Goal: Task Accomplishment & Management: Manage account settings

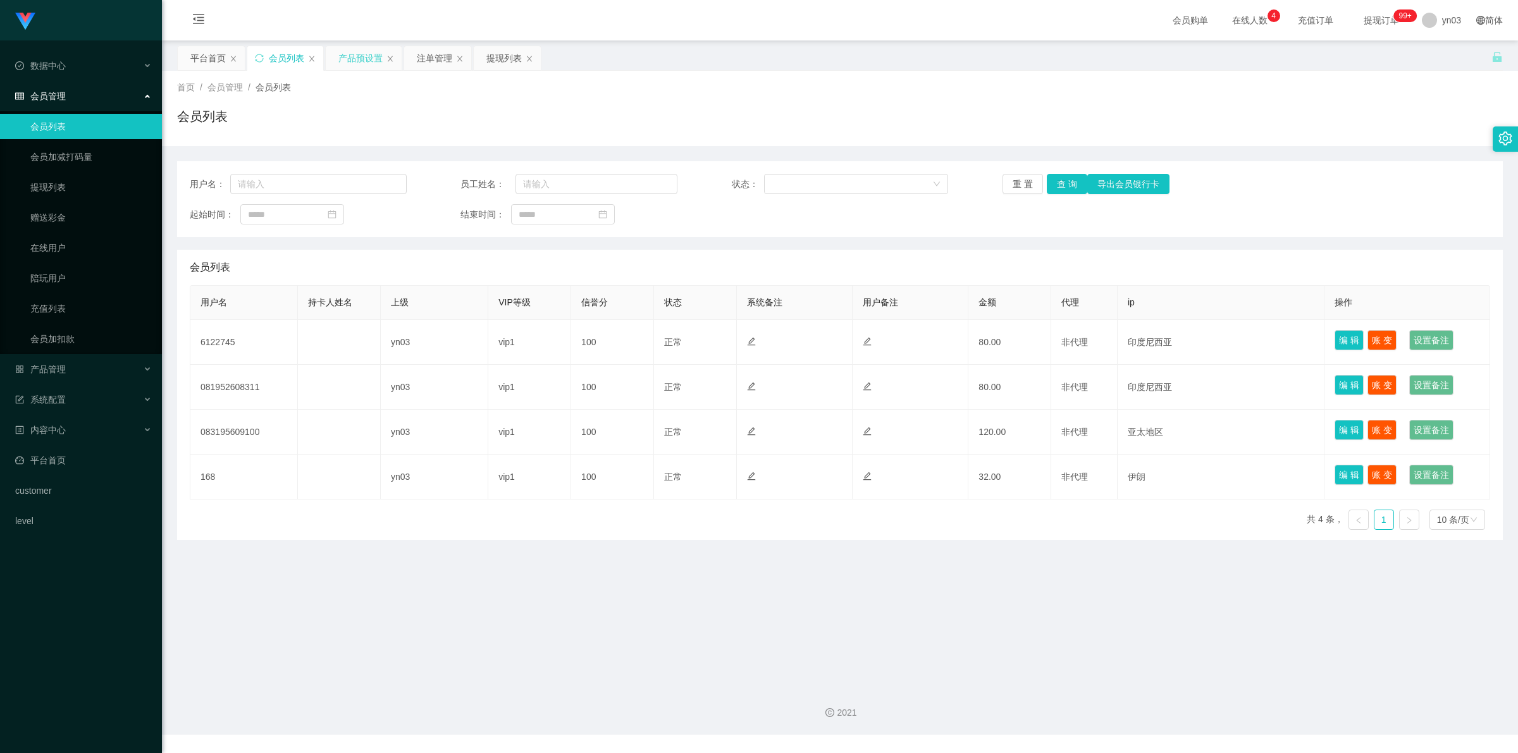
click at [374, 64] on div "产品预设置" at bounding box center [360, 58] width 44 height 24
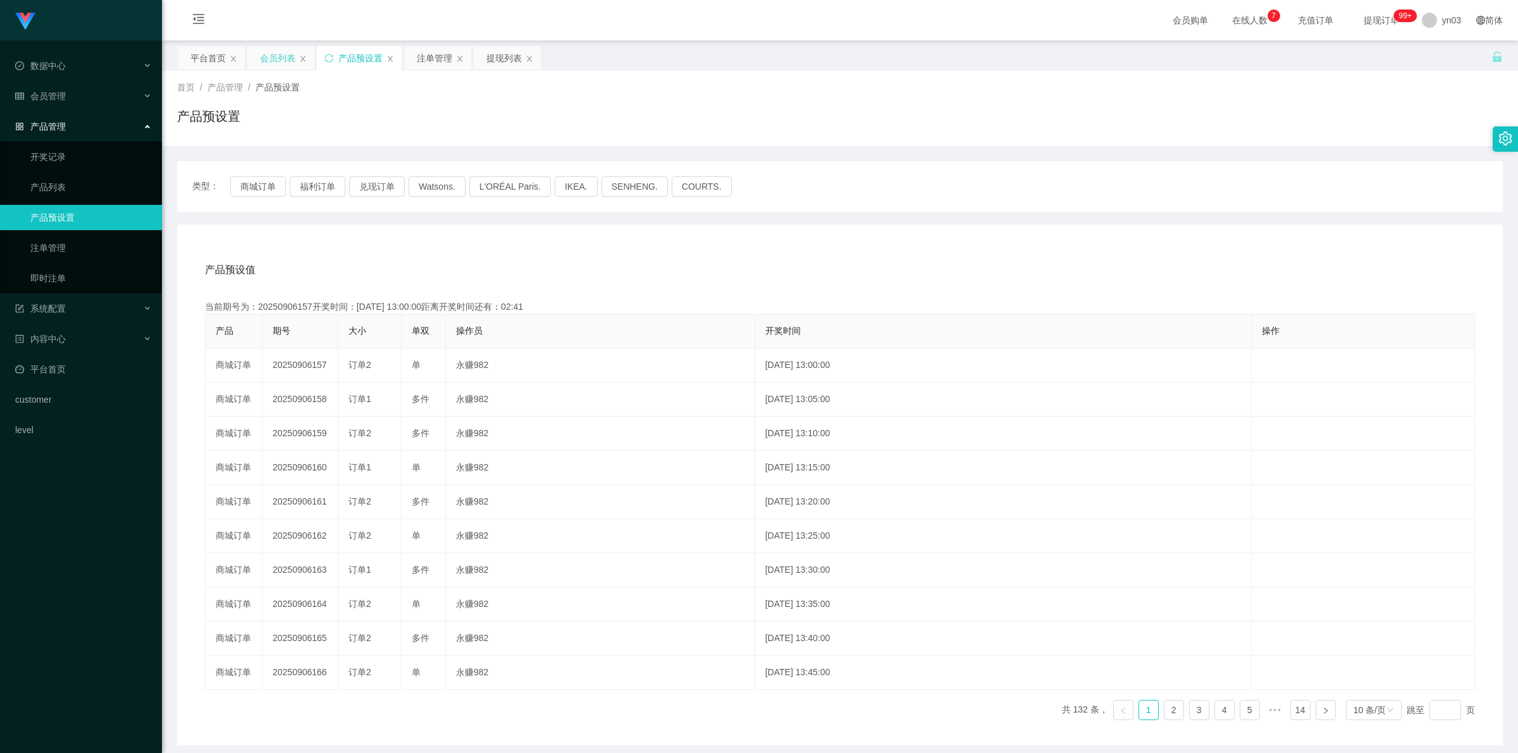
click at [273, 58] on div "会员列表" at bounding box center [277, 58] width 35 height 24
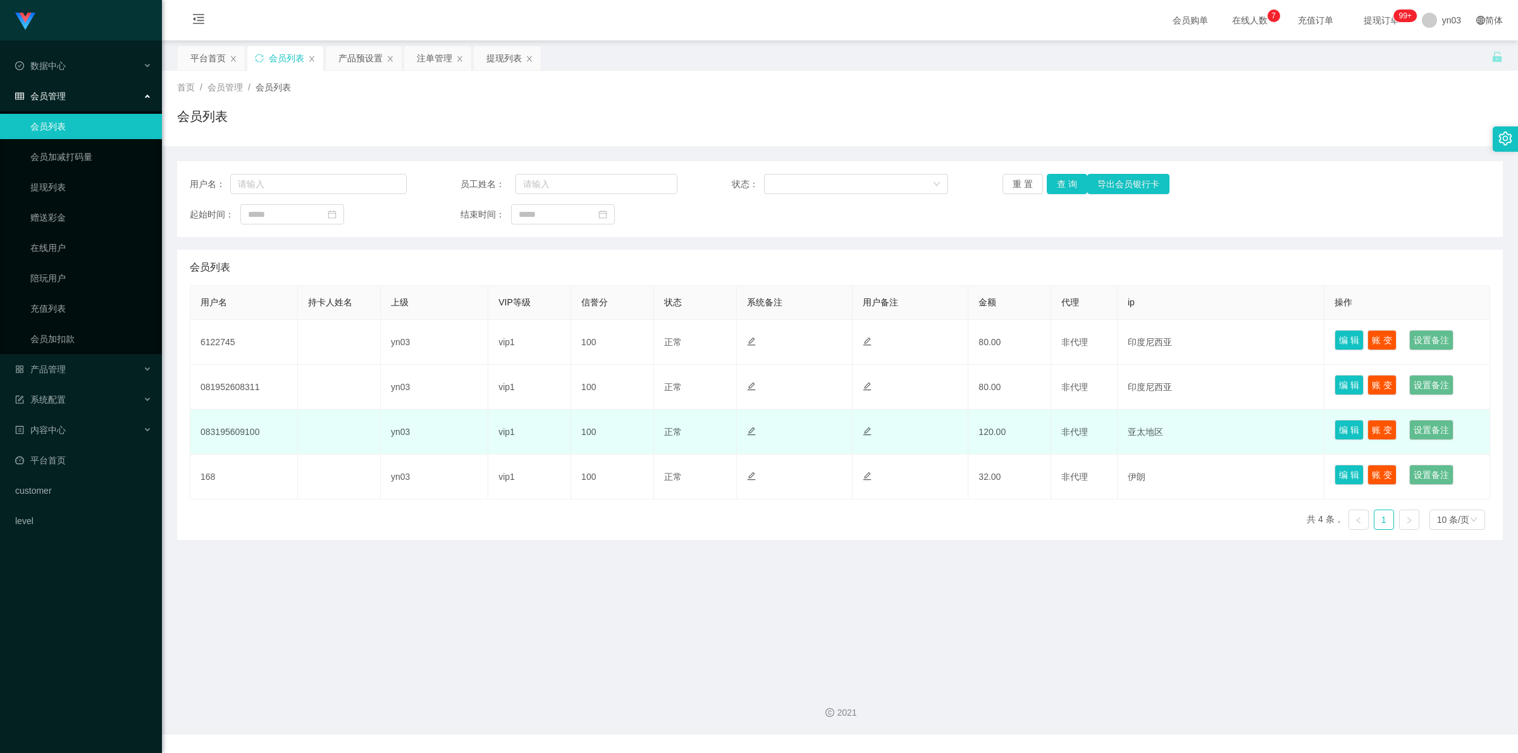
click at [251, 431] on td "083195609100" at bounding box center [244, 432] width 108 height 45
copy td "083195609100"
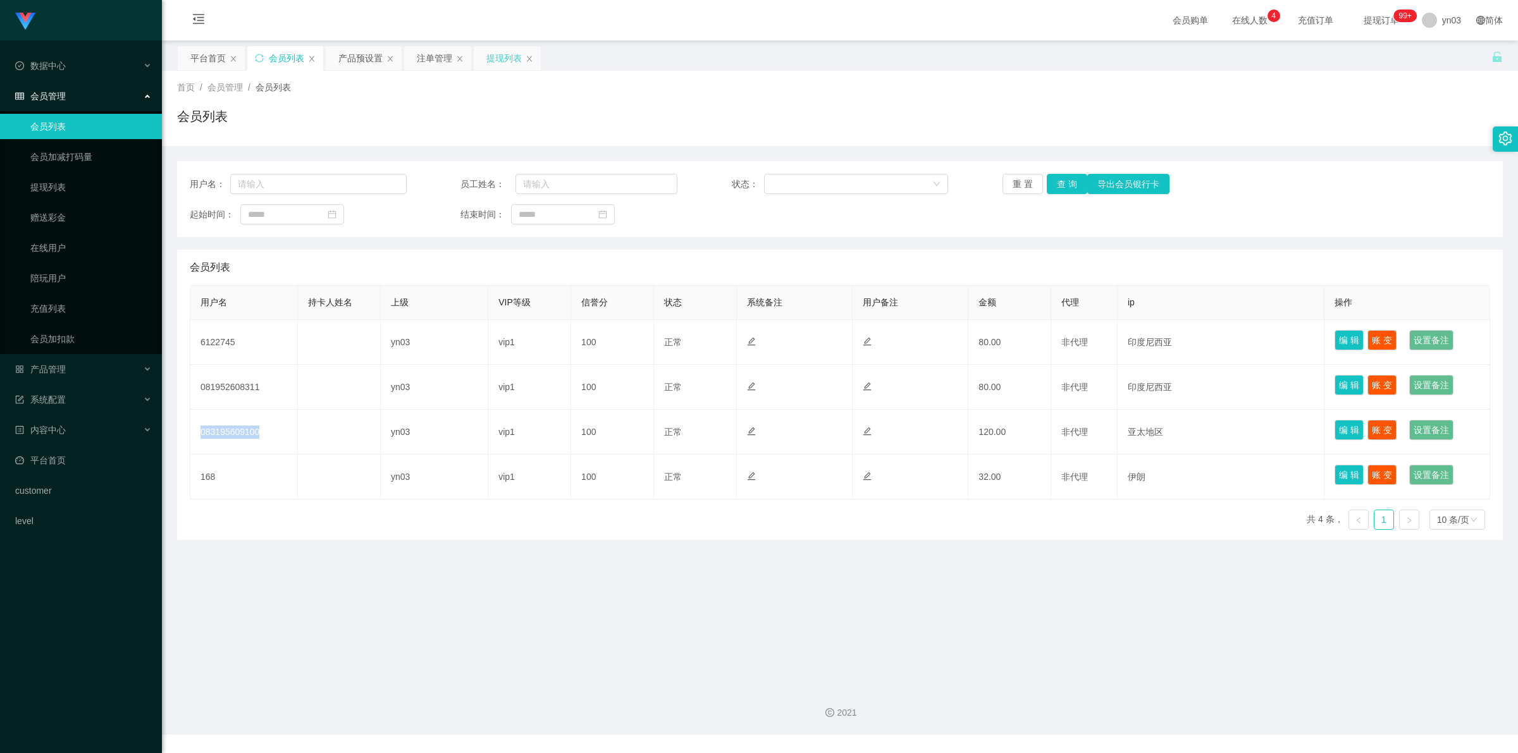
click at [504, 63] on div "提现列表" at bounding box center [504, 58] width 35 height 24
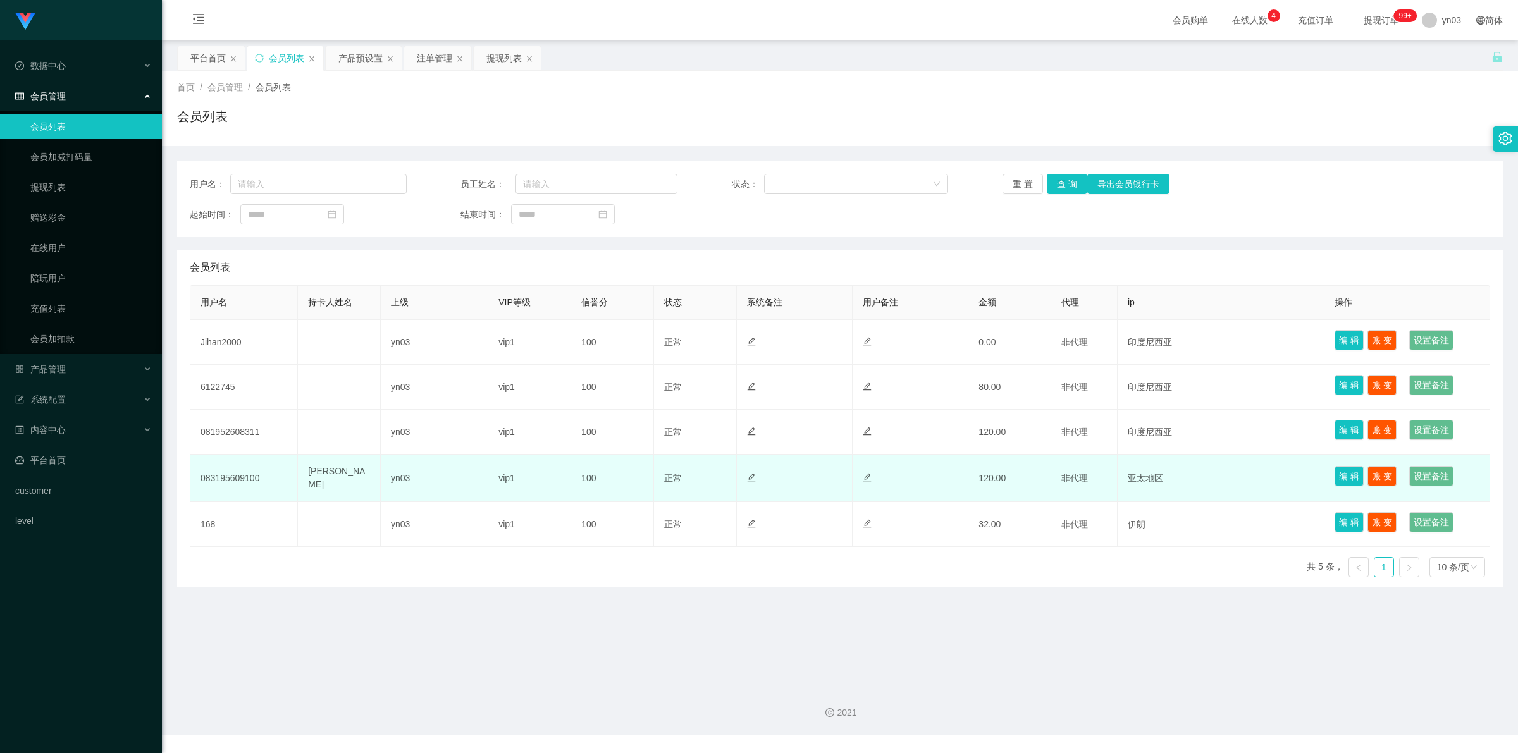
drag, startPoint x: 314, startPoint y: 480, endPoint x: 371, endPoint y: 523, distance: 71.4
click at [371, 502] on td "[PERSON_NAME]" at bounding box center [339, 478] width 83 height 47
copy td "[PERSON_NAME]"
click at [252, 482] on td "083195609100" at bounding box center [244, 478] width 108 height 47
click at [242, 494] on td "083195609100" at bounding box center [244, 478] width 108 height 47
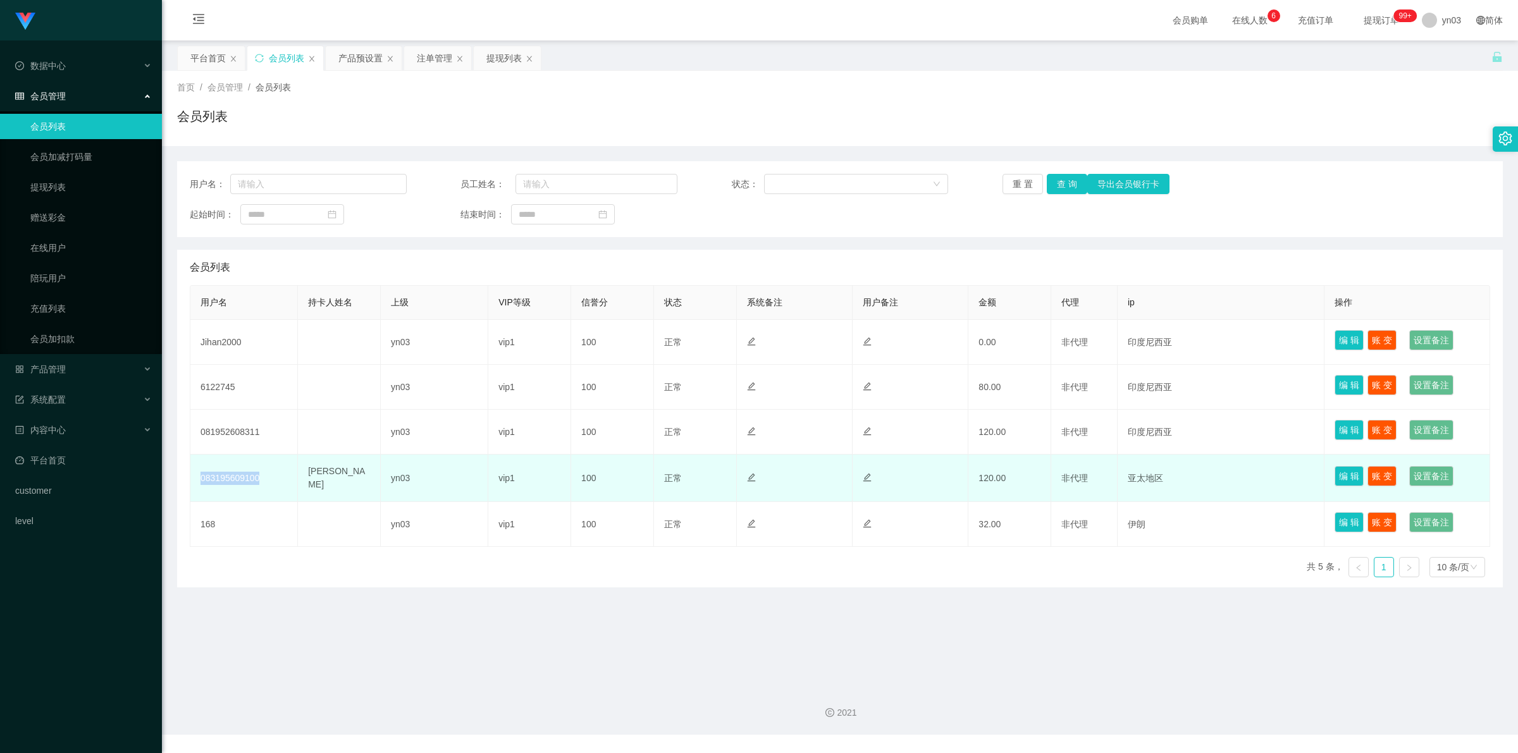
click at [242, 494] on td "083195609100" at bounding box center [244, 478] width 108 height 47
click at [242, 493] on td "083195609100" at bounding box center [244, 478] width 108 height 47
copy td "083195609100"
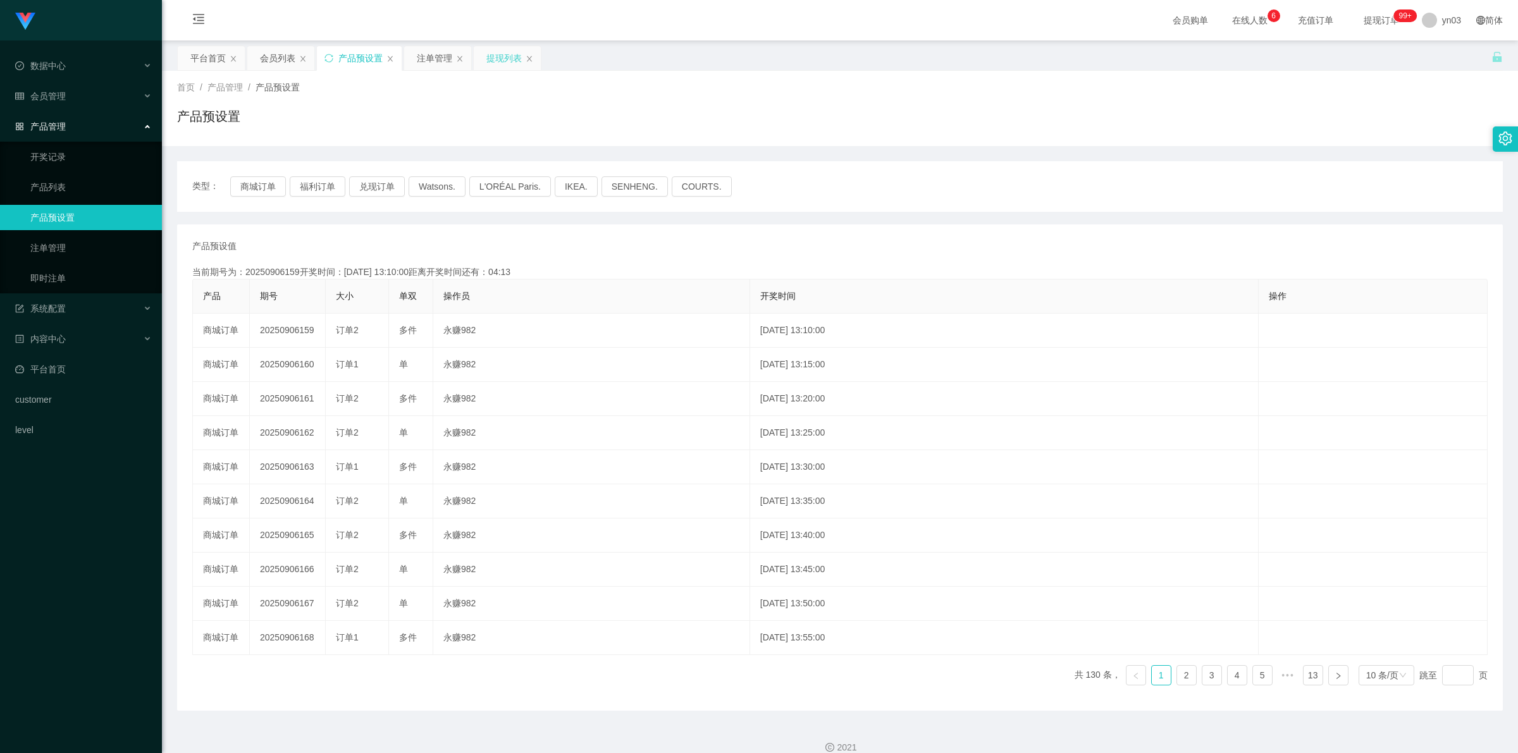
click at [500, 57] on div "提现列表" at bounding box center [504, 58] width 35 height 24
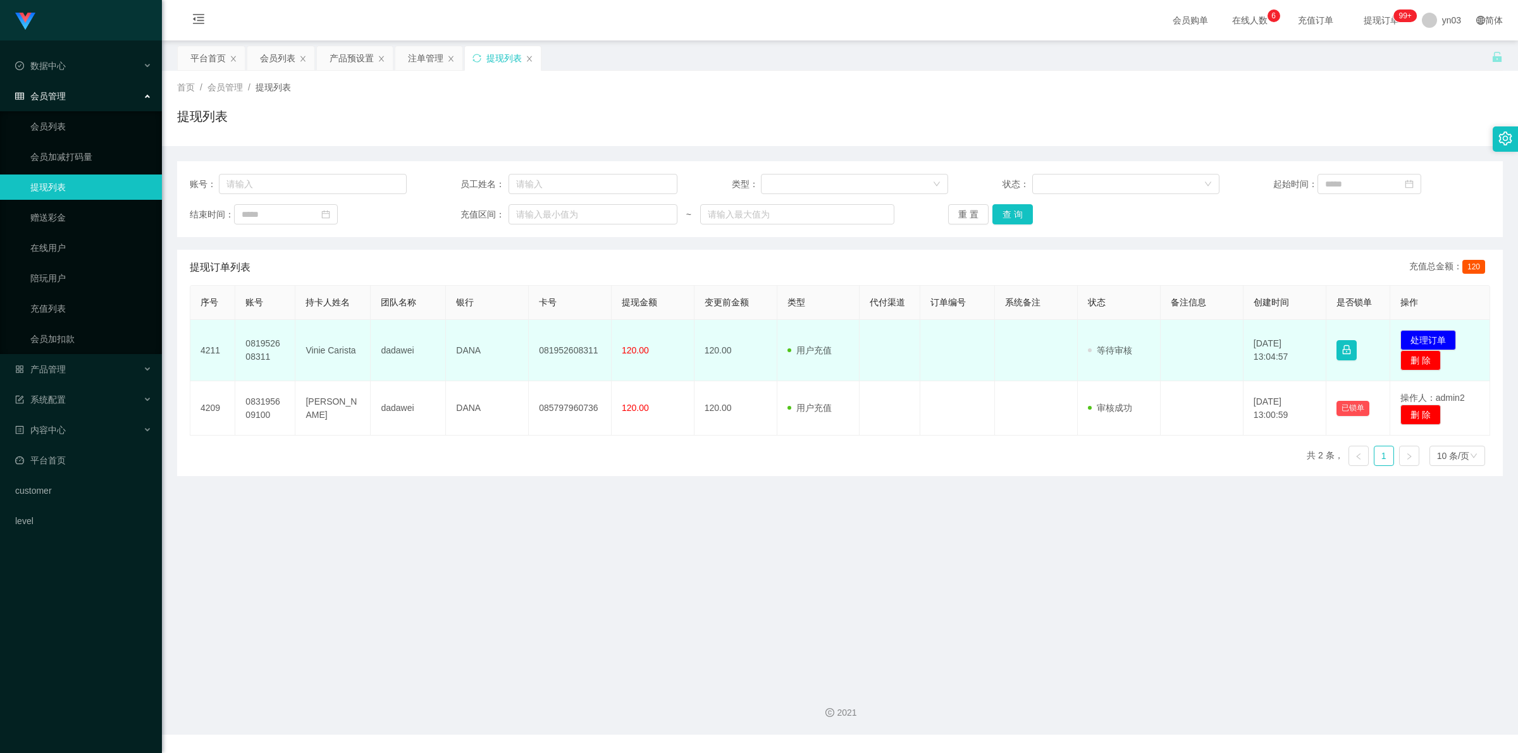
click at [264, 344] on td "081952608311" at bounding box center [265, 350] width 60 height 61
copy td "081952608311"
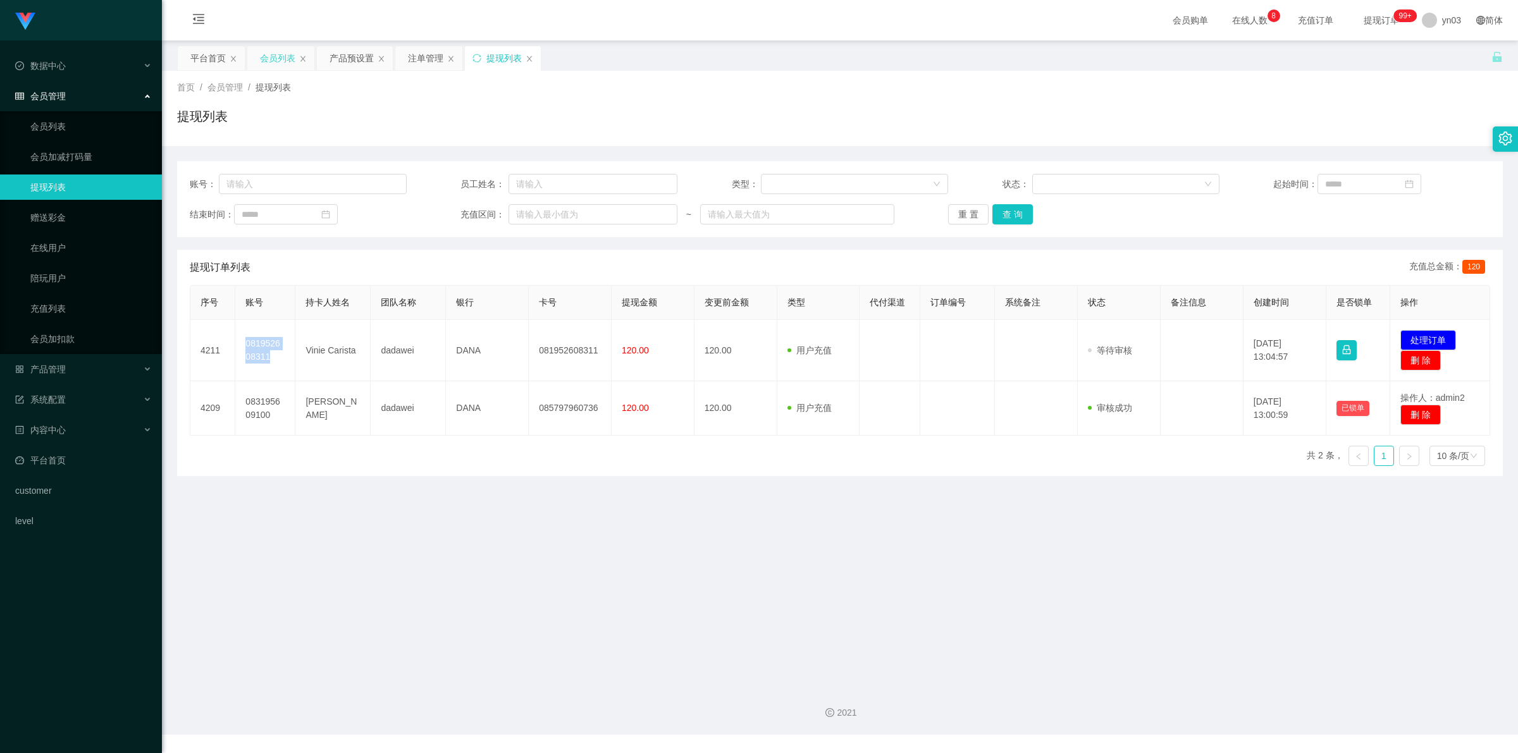
click at [267, 61] on div "会员列表" at bounding box center [277, 58] width 35 height 24
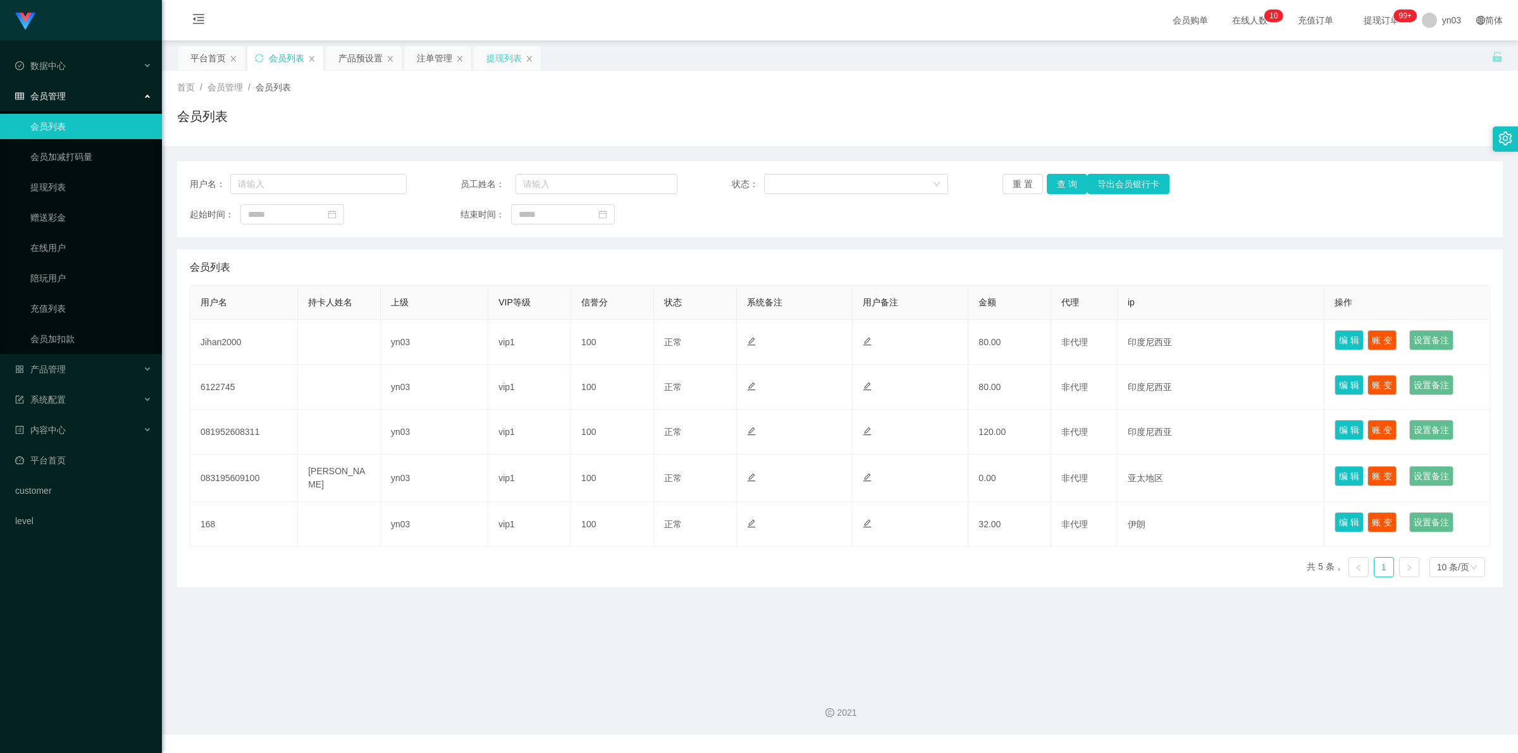
click at [514, 53] on div "提现列表" at bounding box center [504, 58] width 35 height 24
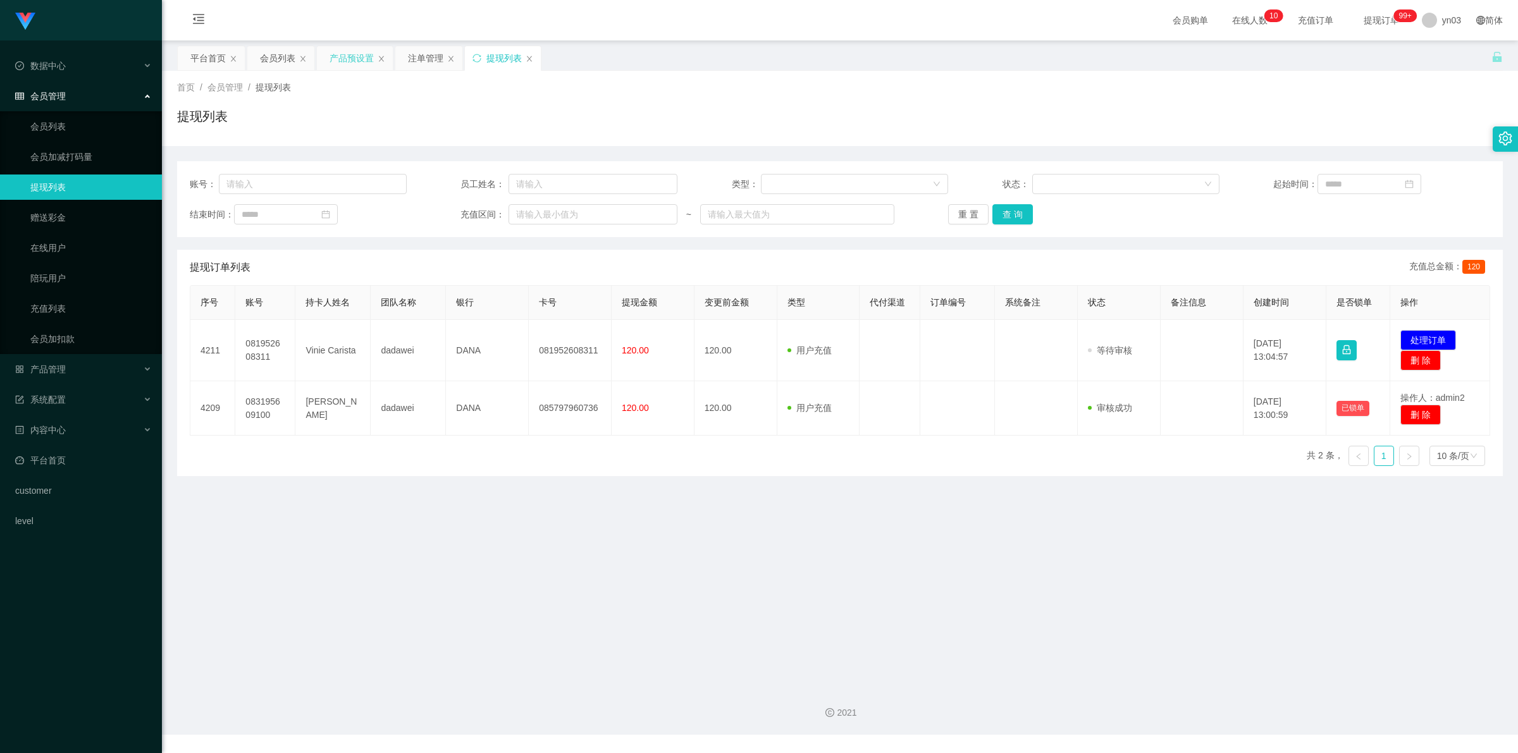
click at [345, 58] on div "产品预设置" at bounding box center [352, 58] width 44 height 24
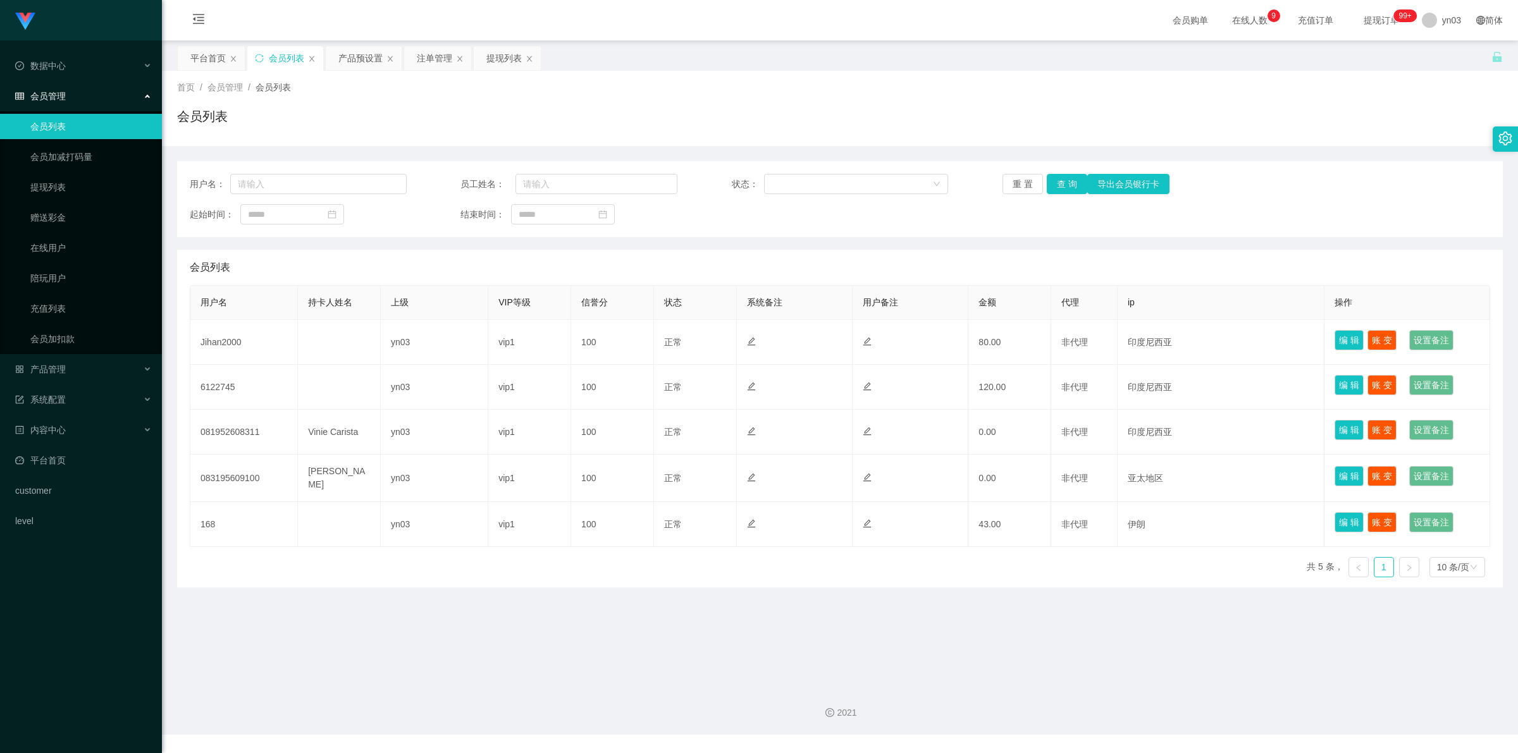
click at [500, 62] on div "提现列表" at bounding box center [504, 58] width 35 height 24
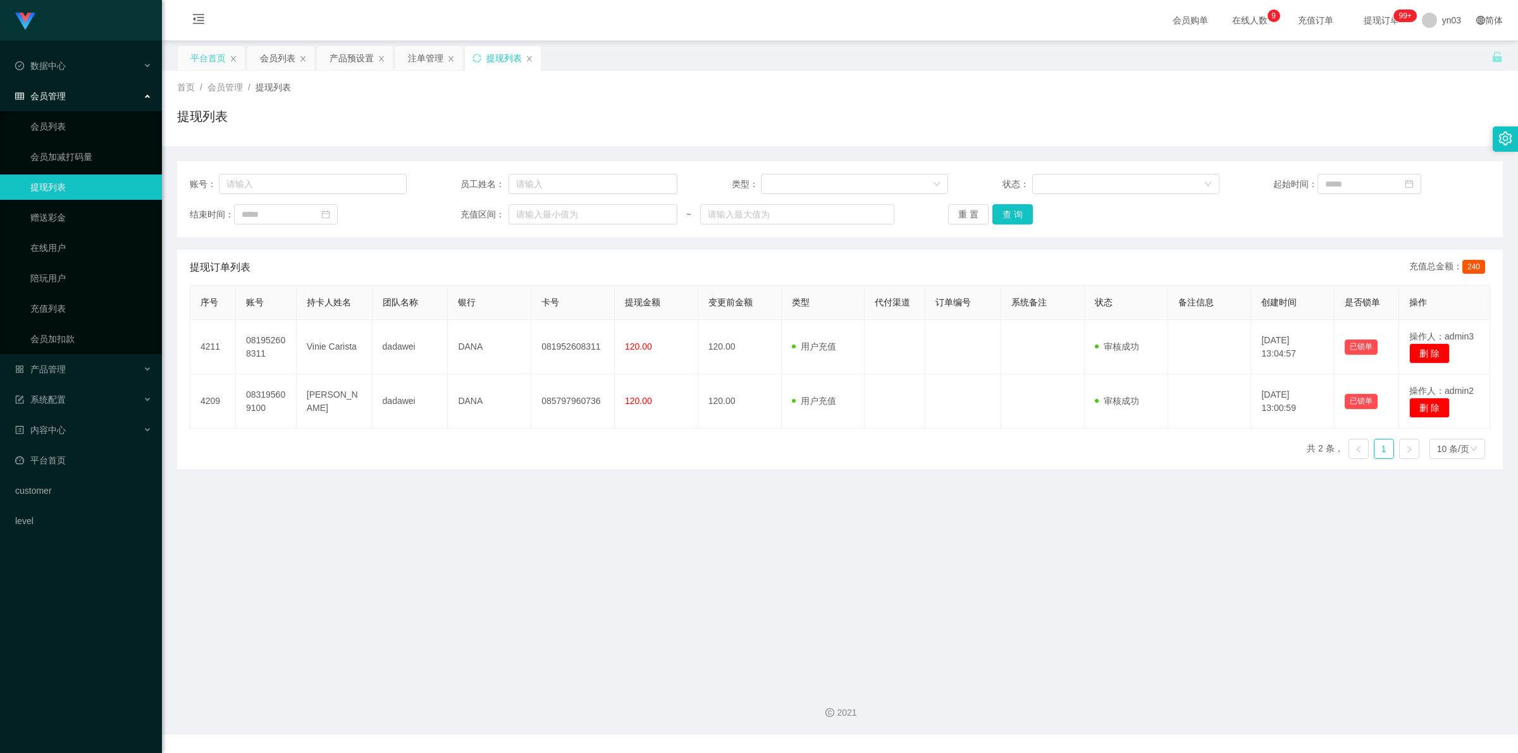
click at [206, 59] on div "平台首页" at bounding box center [207, 58] width 35 height 24
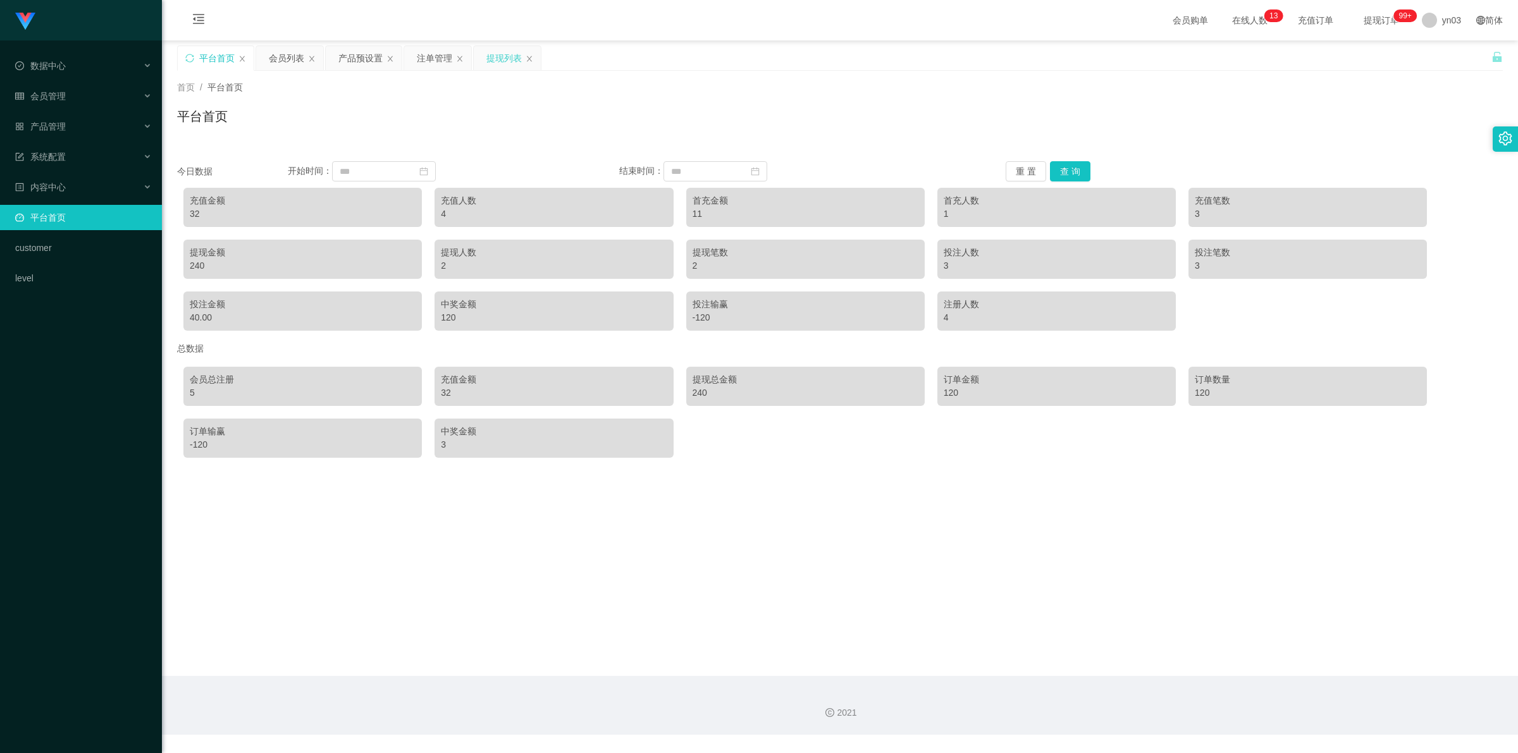
click at [505, 54] on div "提现列表" at bounding box center [504, 58] width 35 height 24
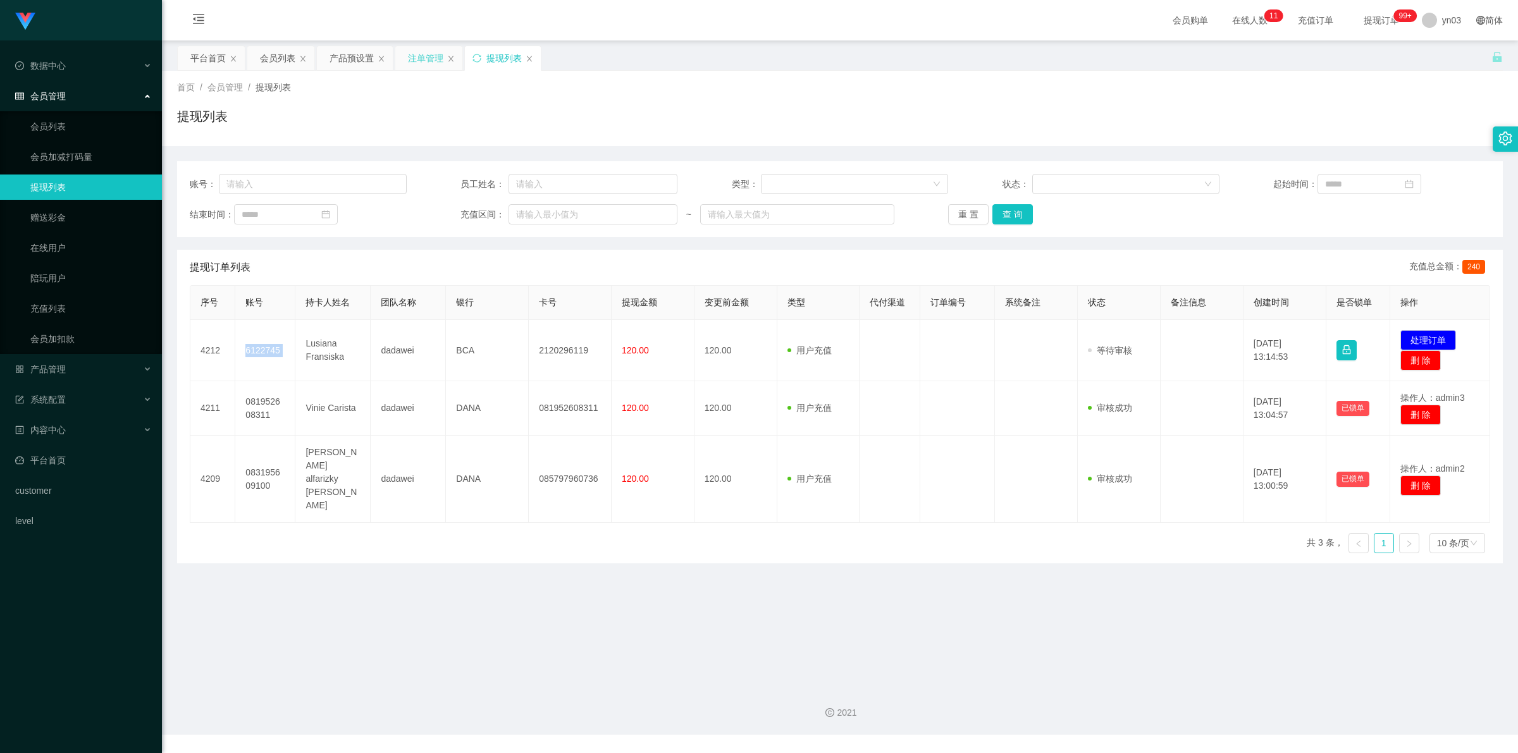
click at [426, 61] on div "注单管理" at bounding box center [425, 58] width 35 height 24
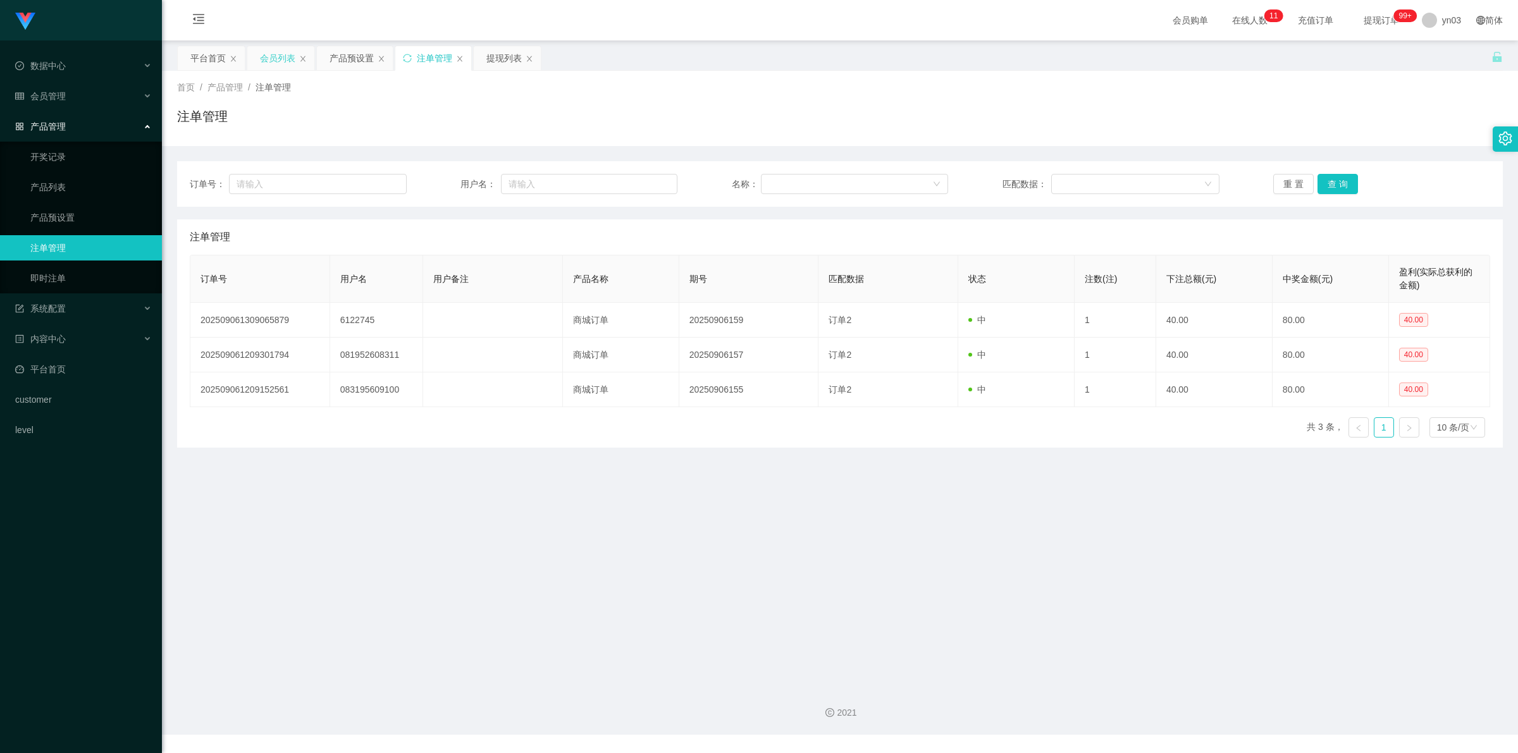
click at [282, 54] on div "会员列表" at bounding box center [277, 58] width 35 height 24
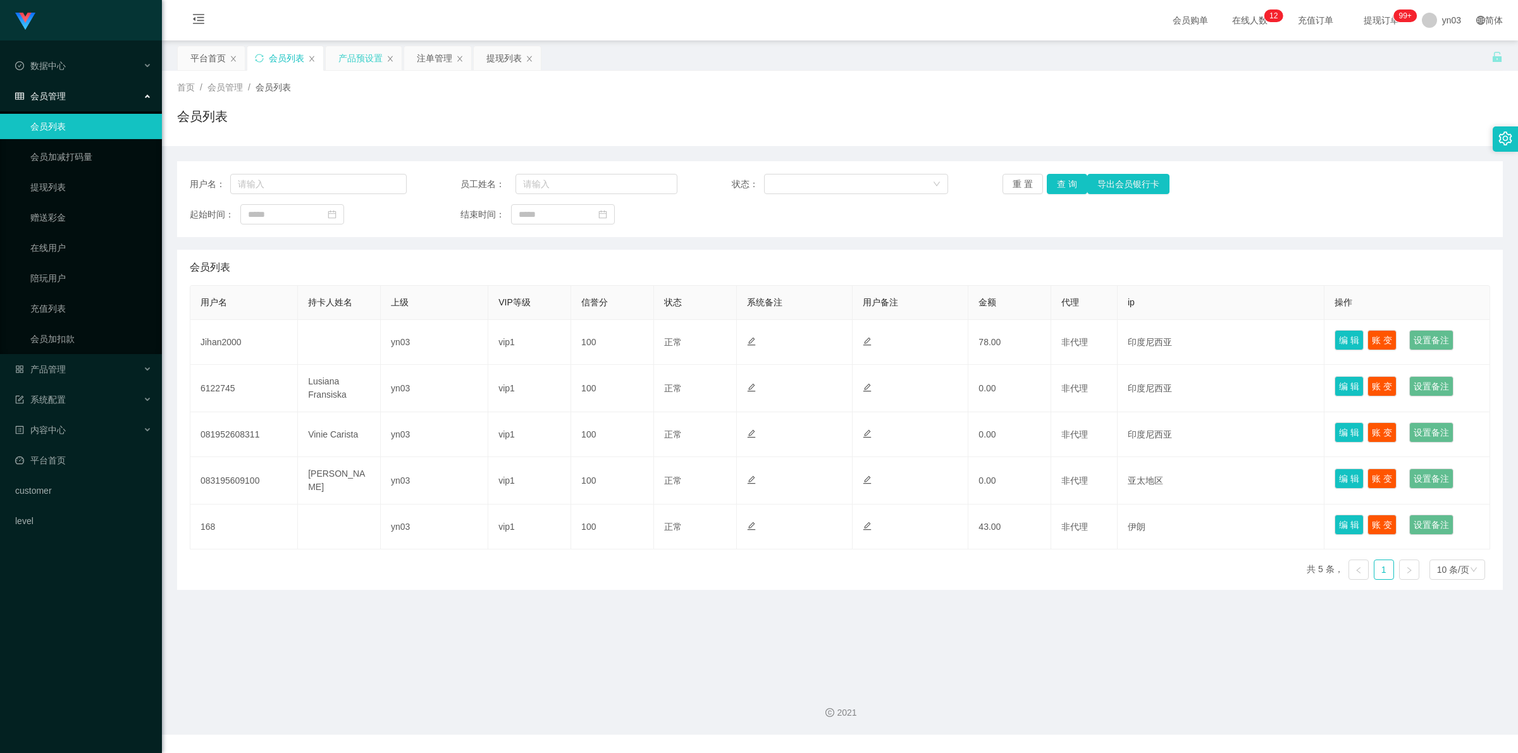
click at [362, 52] on div "产品预设置" at bounding box center [360, 58] width 44 height 24
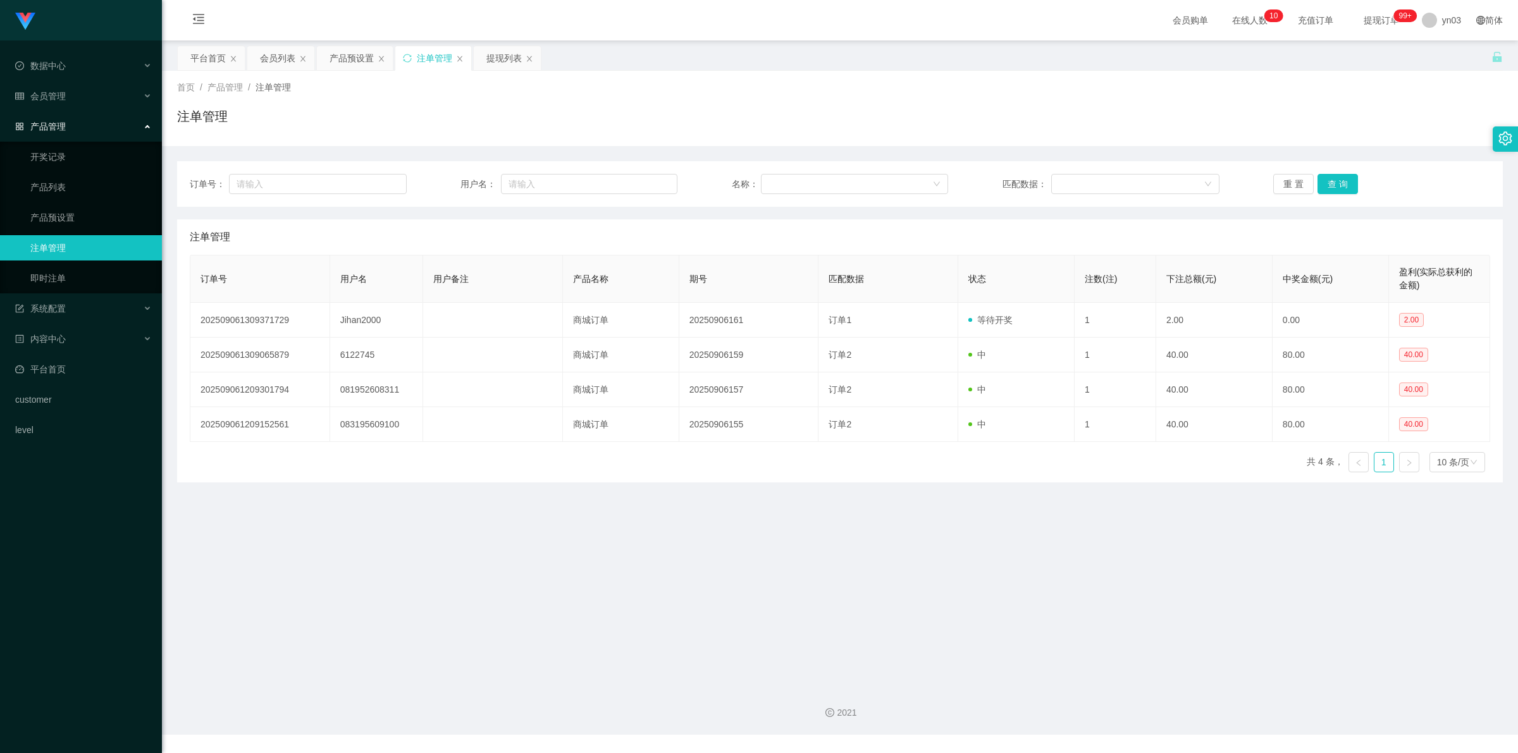
click at [431, 58] on div "注单管理" at bounding box center [434, 58] width 35 height 24
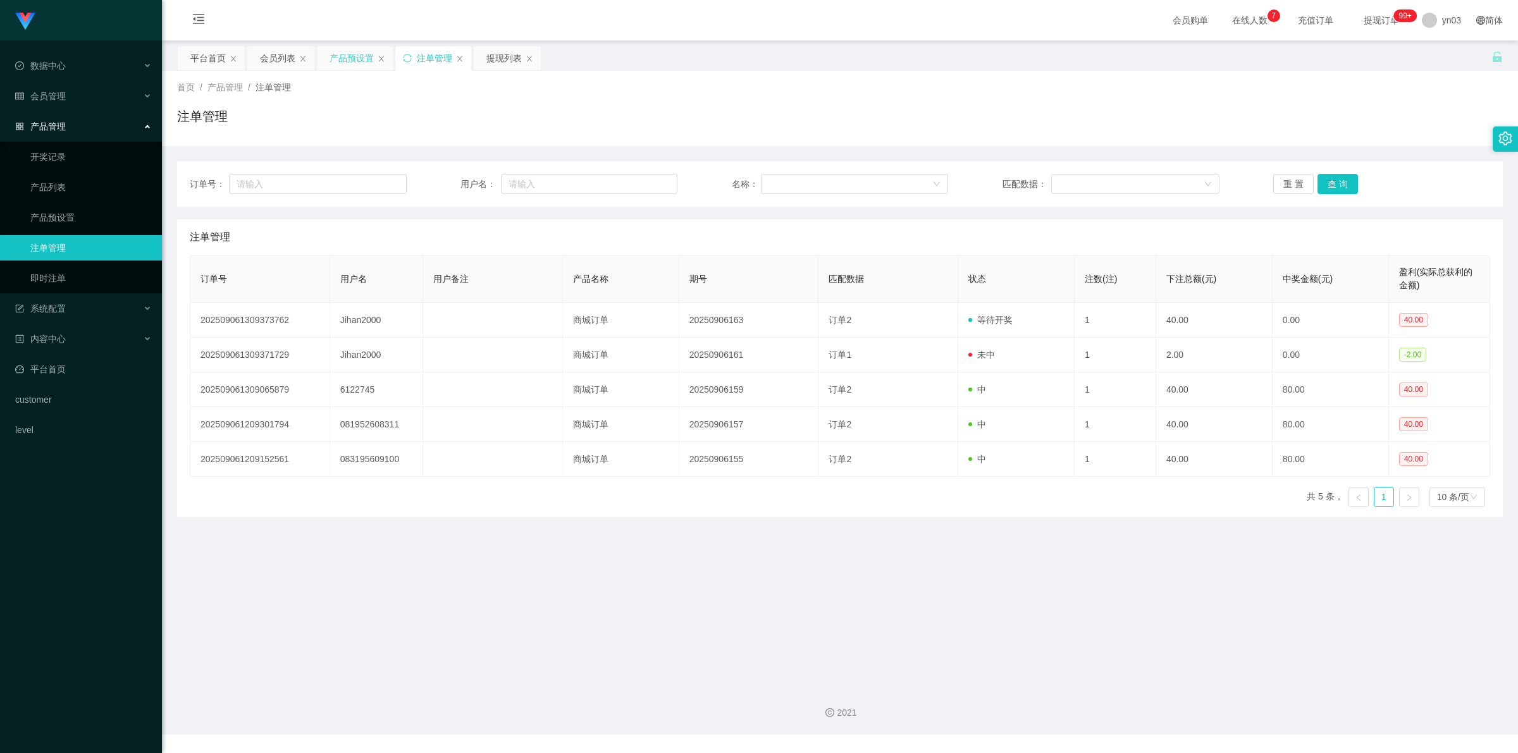
click at [353, 58] on div "产品预设置" at bounding box center [352, 58] width 44 height 24
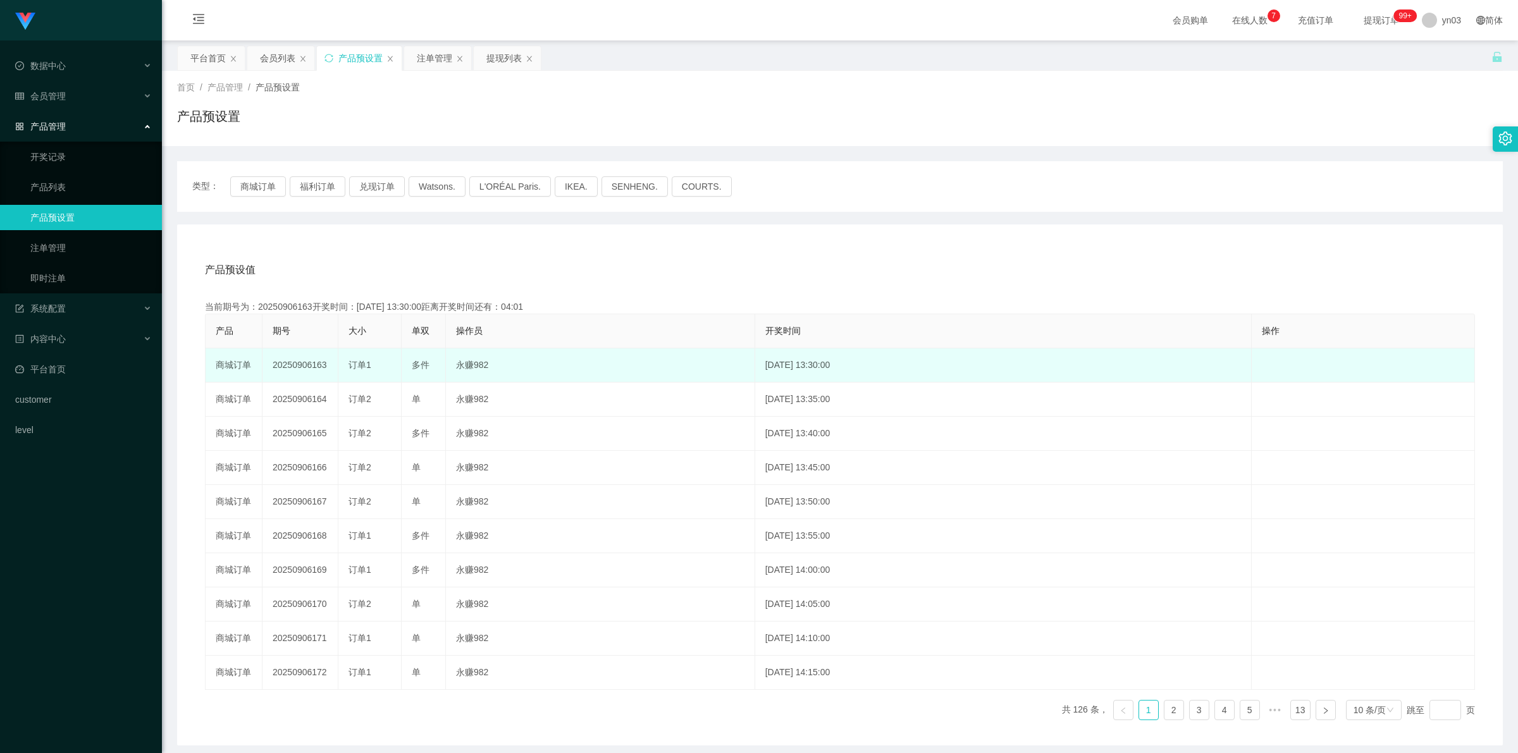
click at [297, 364] on td "20250906163" at bounding box center [301, 366] width 76 height 34
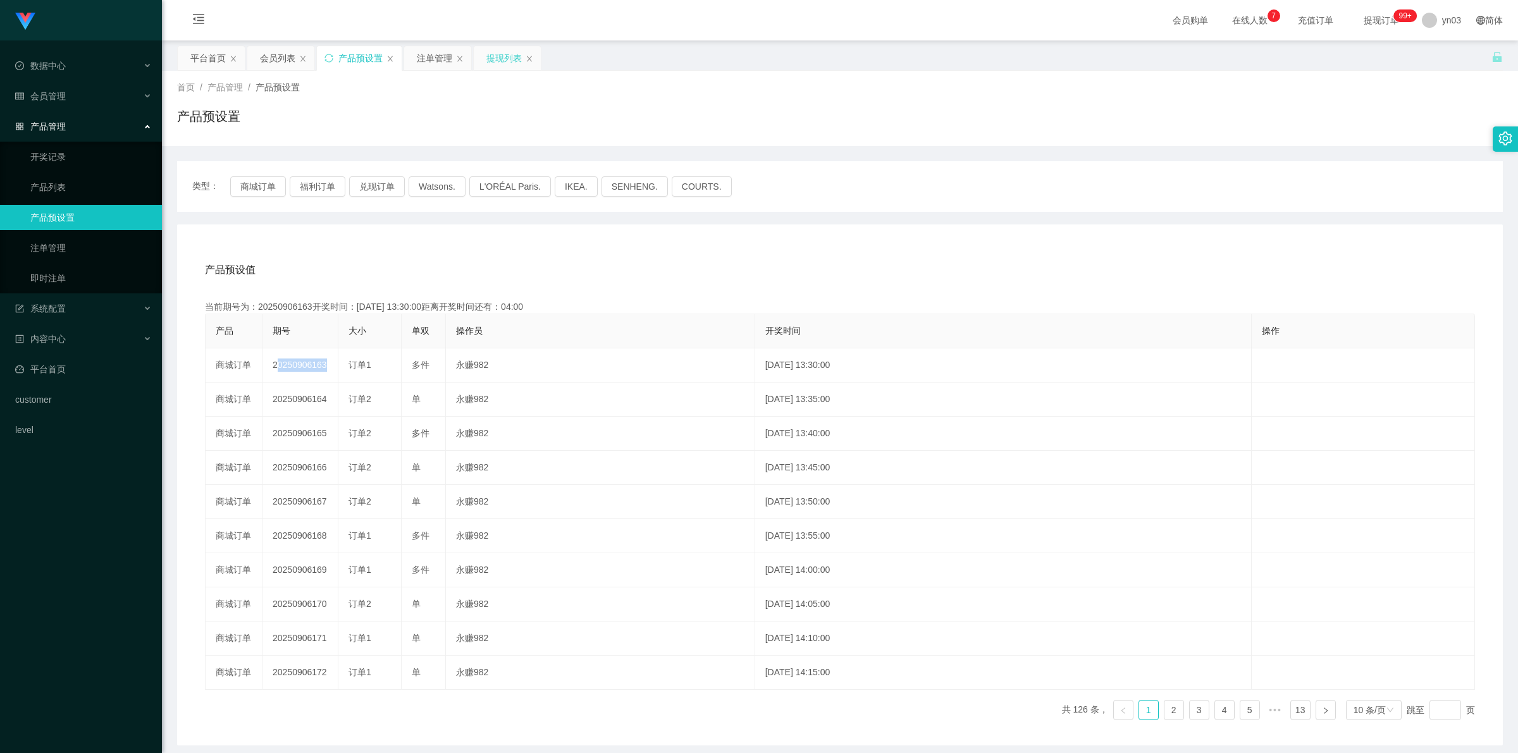
click at [497, 62] on div "提现列表" at bounding box center [504, 58] width 35 height 24
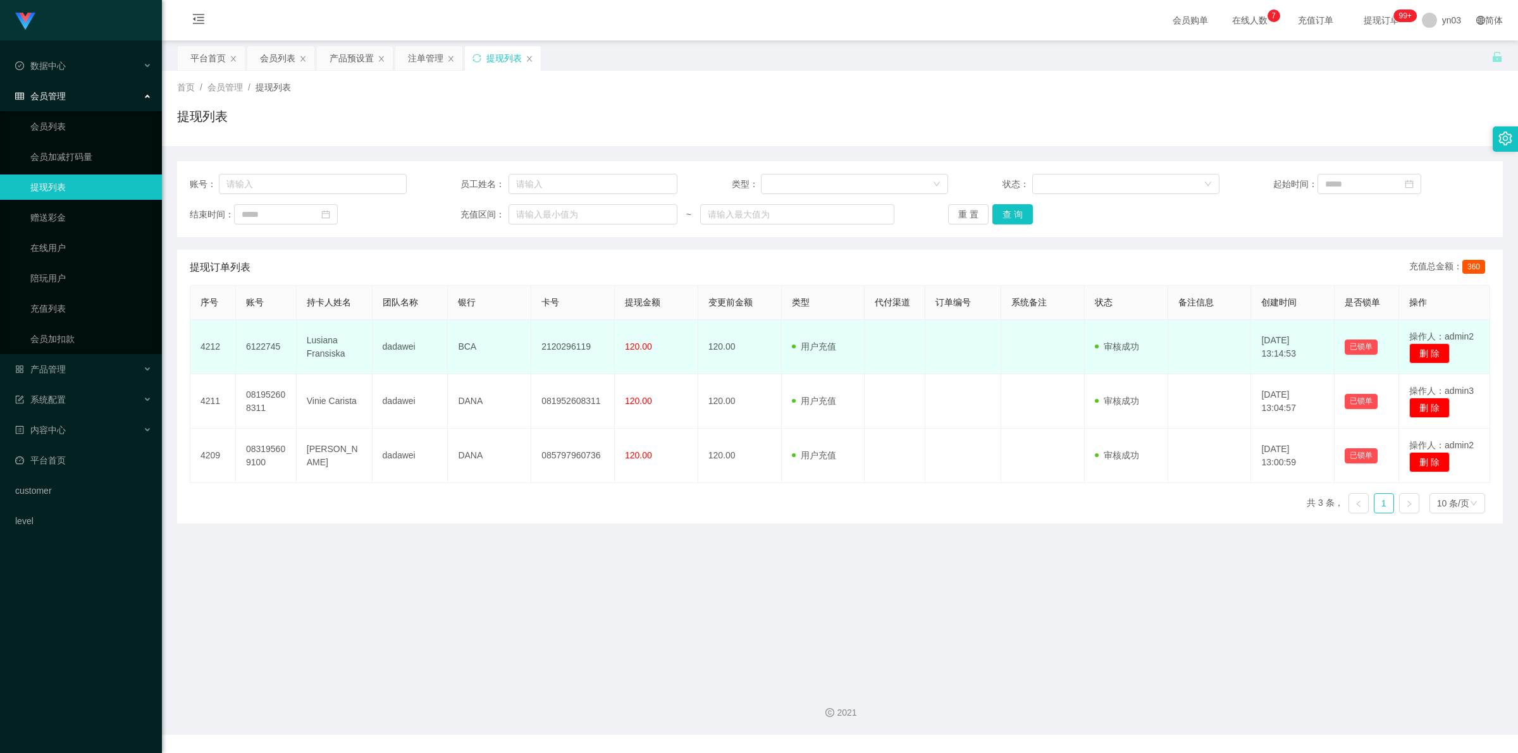
click at [289, 347] on td "6122745" at bounding box center [266, 347] width 61 height 54
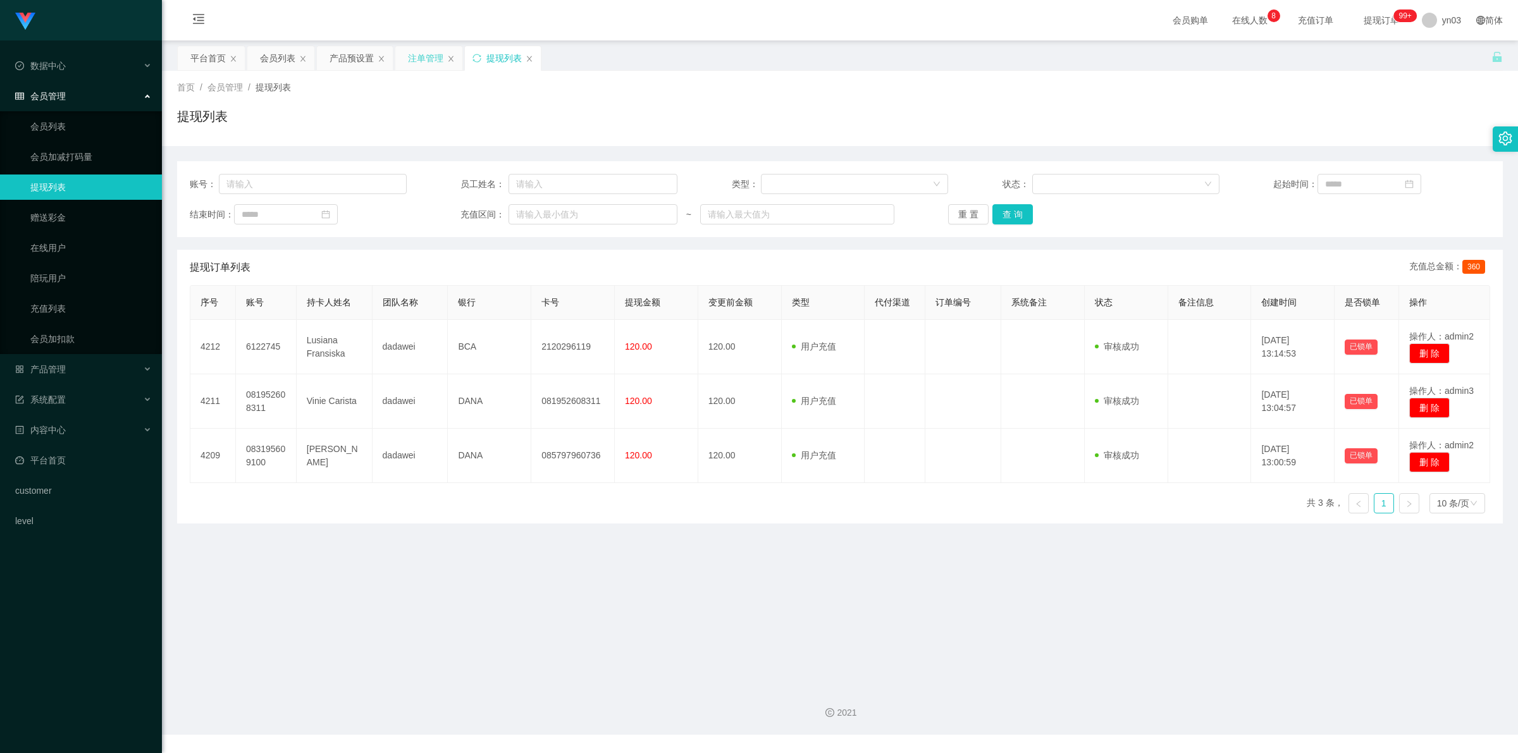
click at [426, 63] on div "注单管理" at bounding box center [425, 58] width 35 height 24
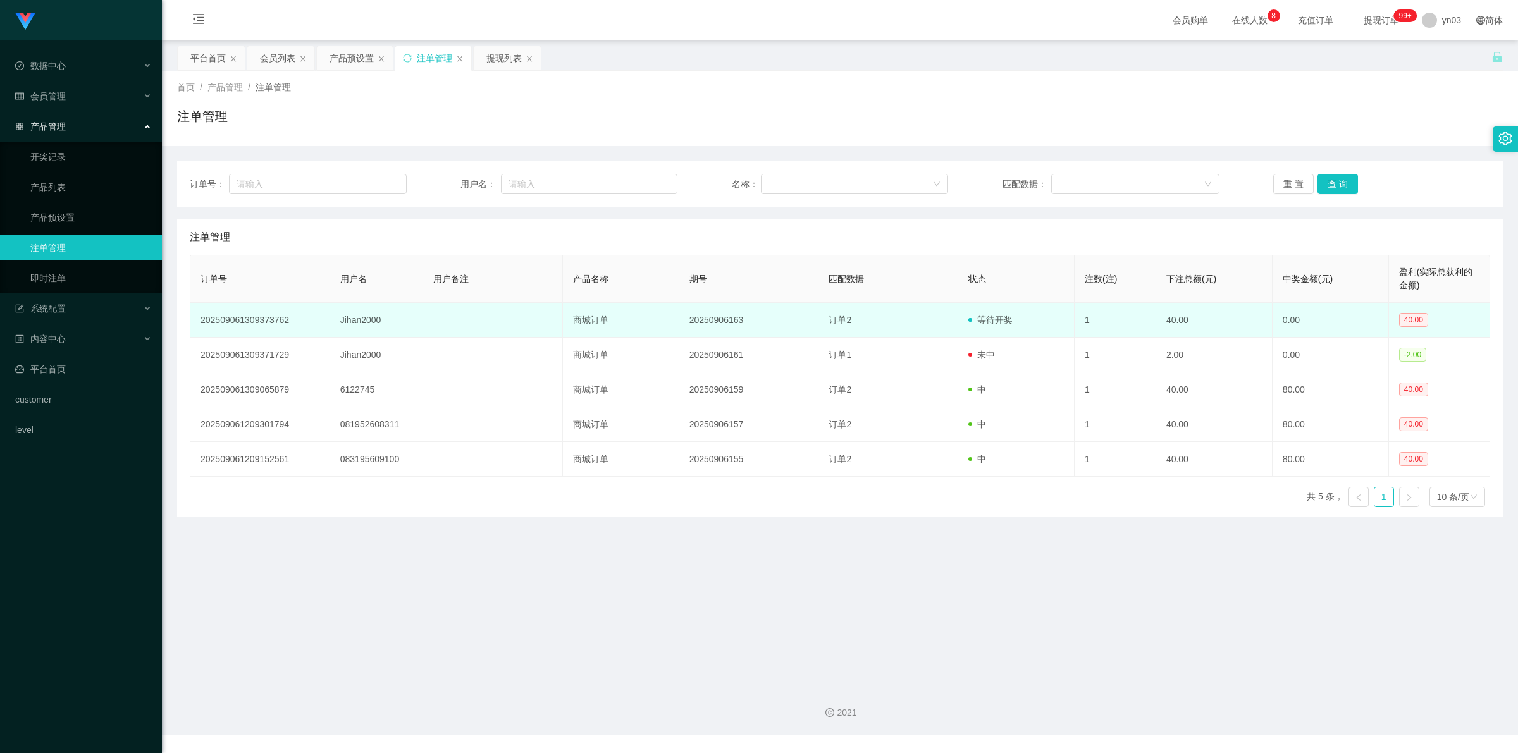
click at [350, 319] on td "Jihan2000" at bounding box center [376, 320] width 93 height 35
click at [269, 321] on td "202509061309373762" at bounding box center [260, 320] width 140 height 35
copy td "202509061309373762"
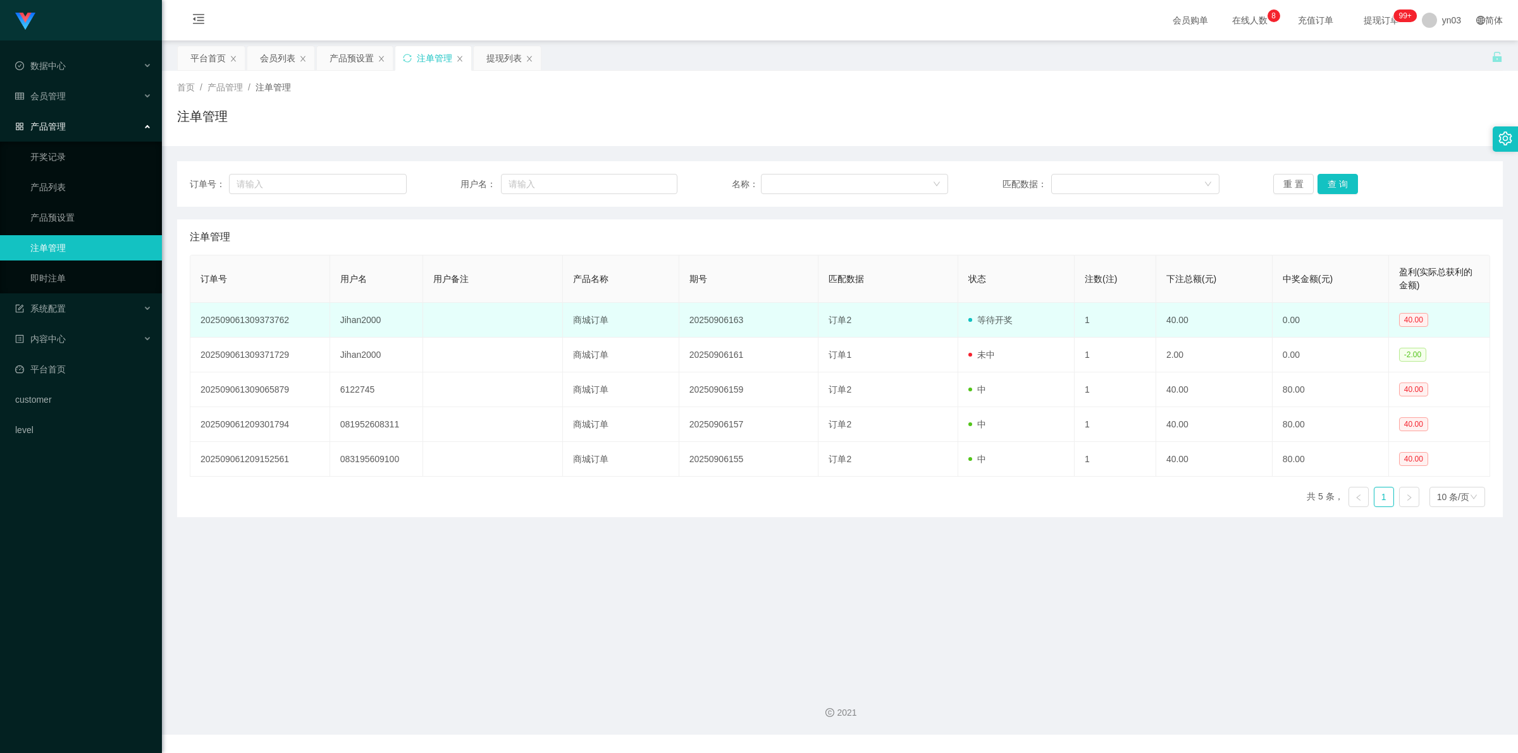
click at [375, 318] on td "Jihan2000" at bounding box center [376, 320] width 93 height 35
click at [380, 318] on td "Jihan2000" at bounding box center [376, 320] width 93 height 35
copy td "Jihan2000"
drag, startPoint x: 216, startPoint y: 317, endPoint x: 1330, endPoint y: 306, distance: 1114.8
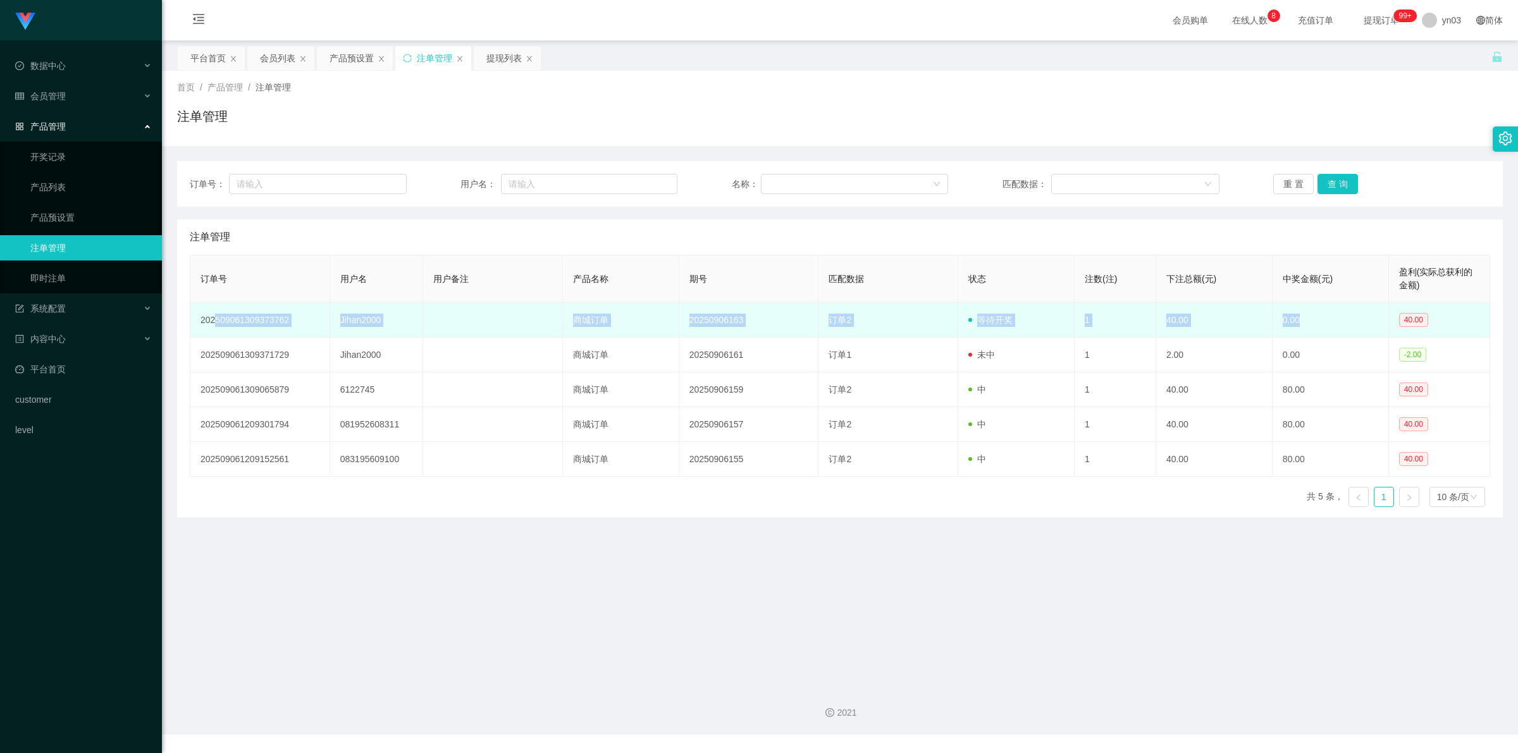
click at [1330, 306] on tr "202509061309373762 Jihan2000 商城订单 20250906163 订单2 等待开奖 1 40.00 0.00 40.00" at bounding box center [840, 320] width 1300 height 35
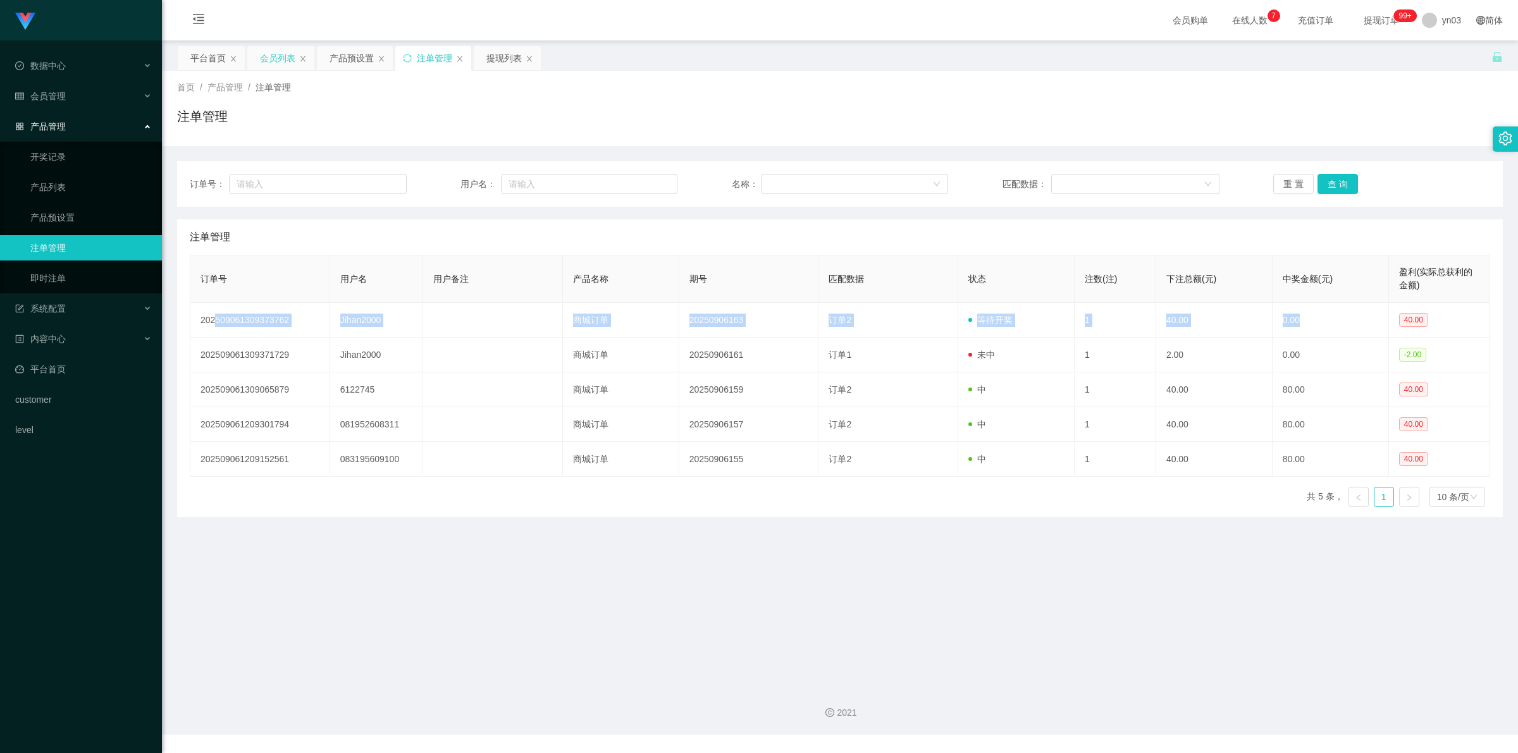
click at [276, 55] on div "会员列表" at bounding box center [277, 58] width 35 height 24
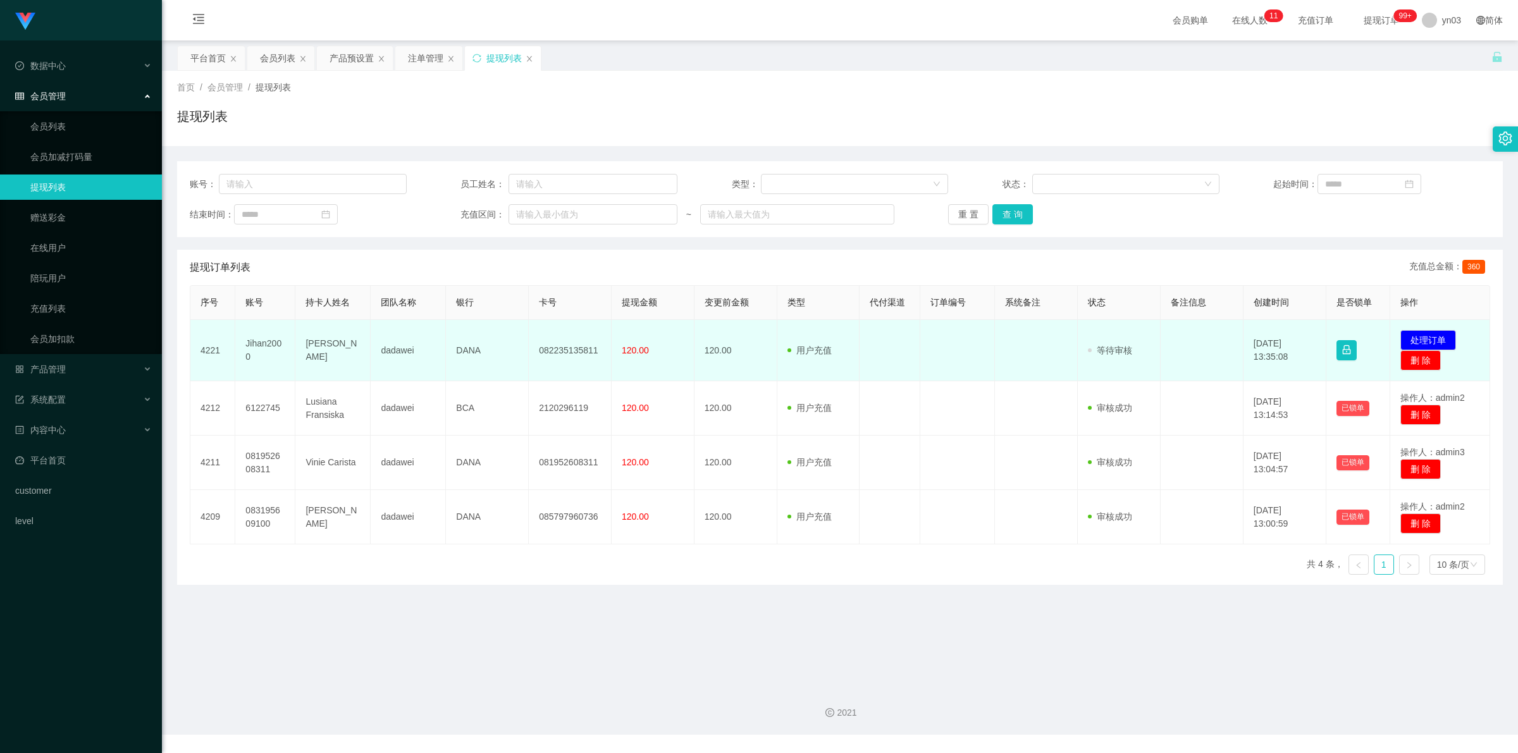
click at [261, 352] on td "Jihan2000" at bounding box center [265, 350] width 60 height 61
click at [263, 351] on td "Jihan2000" at bounding box center [265, 350] width 60 height 61
click at [264, 350] on td "Jihan2000" at bounding box center [265, 350] width 60 height 61
copy td "Jihan2000"
click at [296, 359] on td "[PERSON_NAME]" at bounding box center [332, 350] width 75 height 61
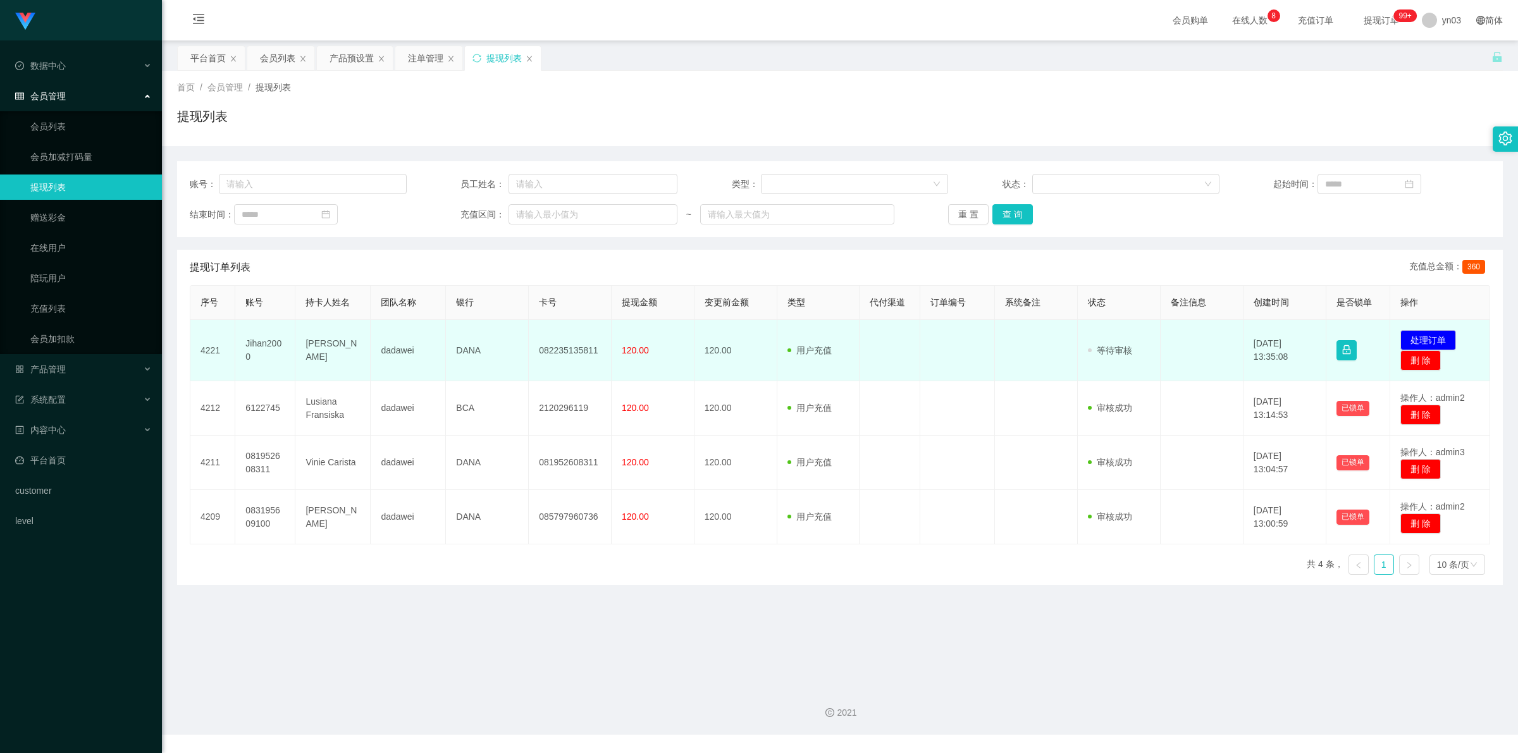
drag, startPoint x: 236, startPoint y: 347, endPoint x: 352, endPoint y: 361, distance: 117.3
click at [352, 361] on tr "4221 Jihan2000 [PERSON_NAME] dadawei DANA 082235135811 120.00 120.00 用户充值 人工扣款 …" at bounding box center [840, 350] width 1300 height 61
copy tr "Jihan2000 [PERSON_NAME]"
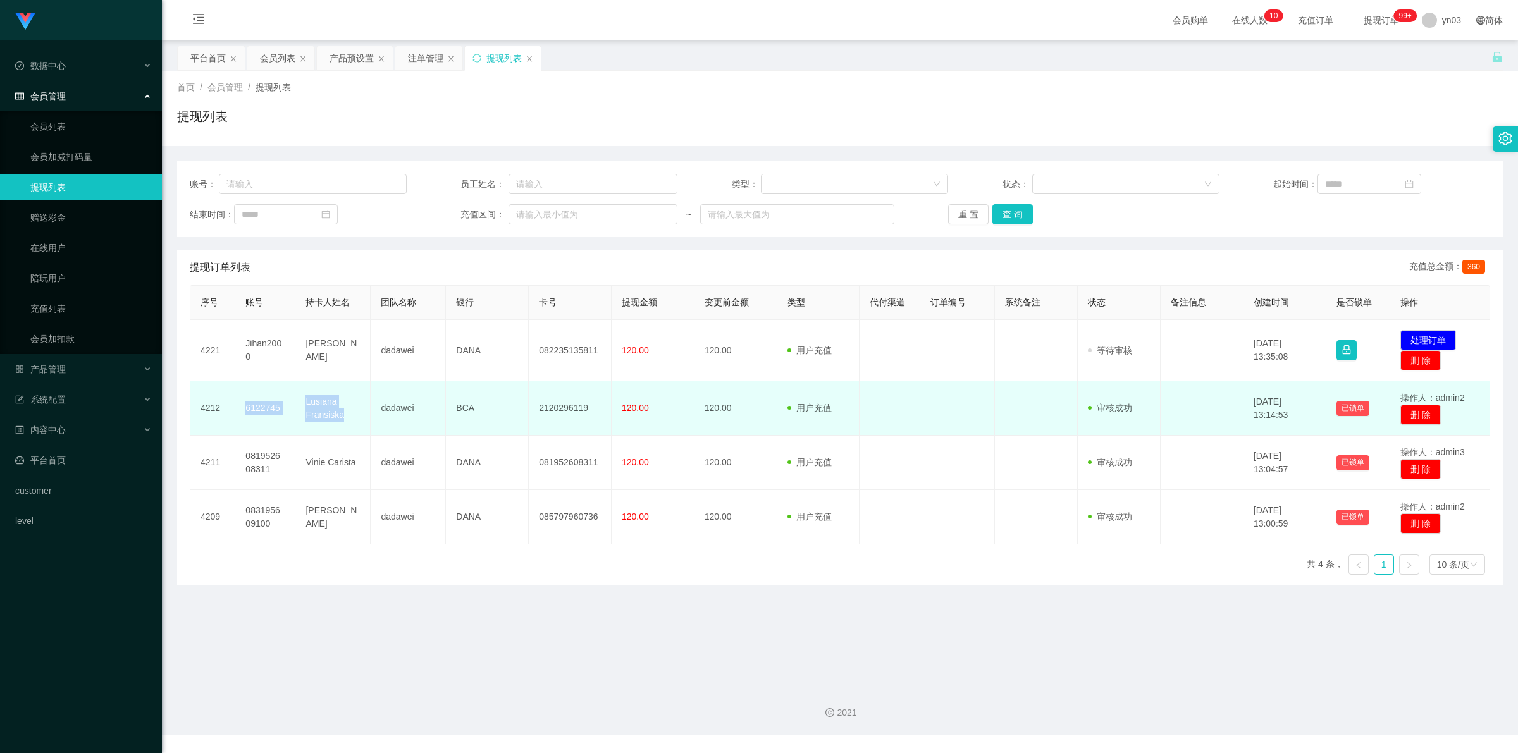
drag, startPoint x: 244, startPoint y: 404, endPoint x: 347, endPoint y: 416, distance: 103.2
click at [347, 416] on tr "4212 6122745 Lusiana Fransiska dadawei BCA 2120296119 120.00 120.00 用户充值 人工扣款 审…" at bounding box center [840, 408] width 1300 height 54
copy tr "6122745 [PERSON_NAME]"
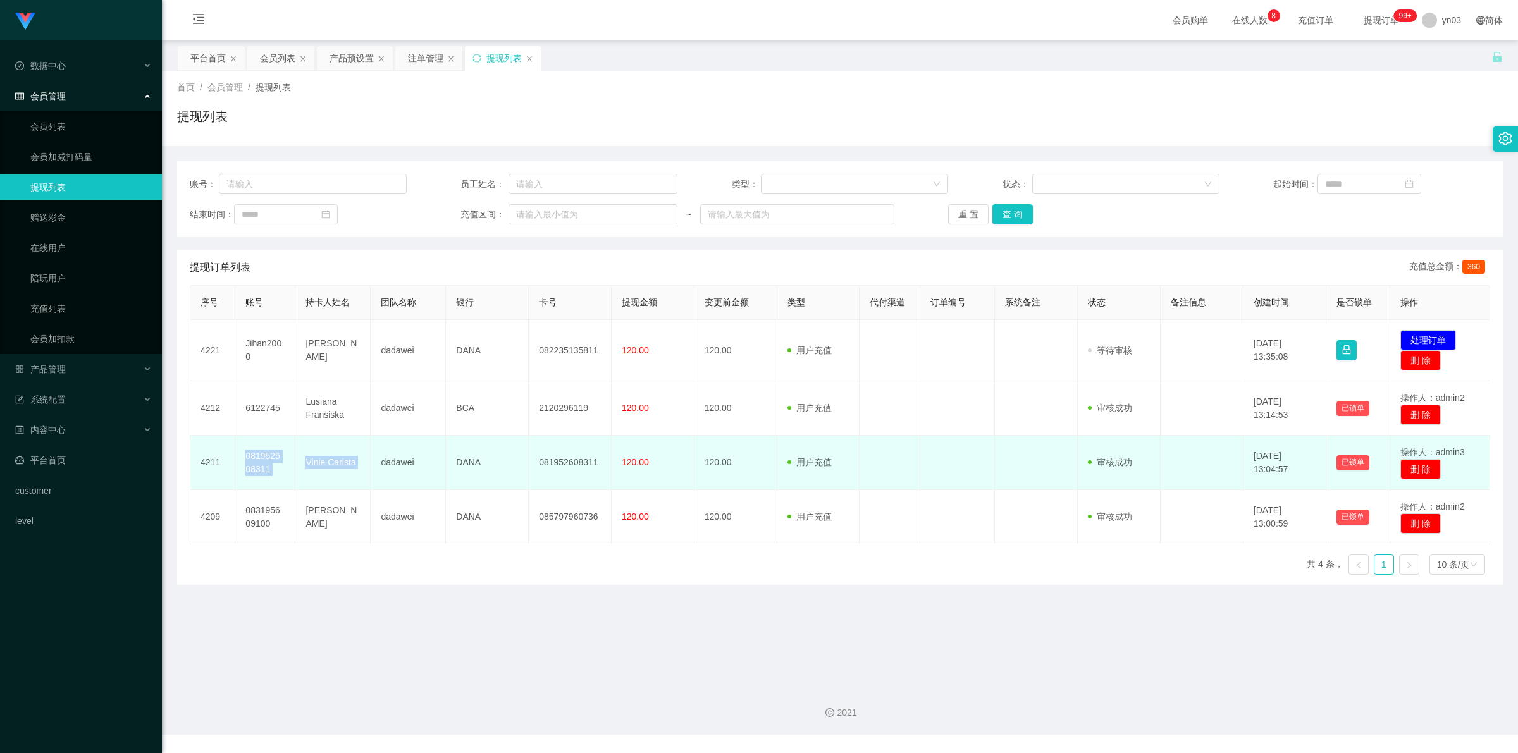
drag, startPoint x: 236, startPoint y: 447, endPoint x: 371, endPoint y: 481, distance: 139.0
click at [371, 481] on tr "4211 081952608311 Vinie Carista dadawei DANA 081952608311 120.00 120.00 用户充值 人工…" at bounding box center [840, 463] width 1300 height 54
copy tr "081952608311 Vinie Carista"
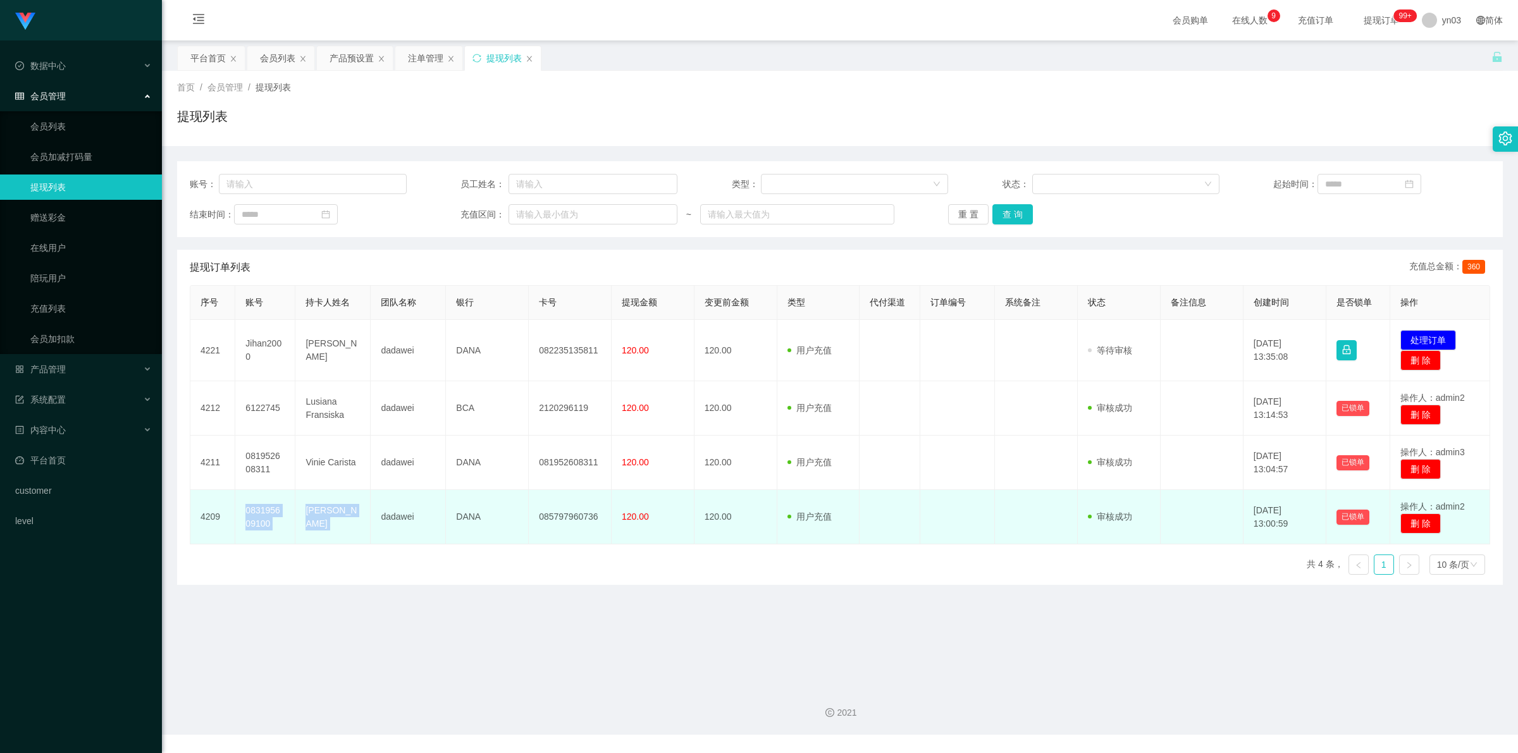
drag, startPoint x: 304, startPoint y: 535, endPoint x: 371, endPoint y: 558, distance: 70.8
click at [371, 545] on tr "4209 083195609100 [PERSON_NAME] yanuar dadawei DANA 085797960736 120.00 120.00 …" at bounding box center [840, 517] width 1300 height 54
copy tr "083195609100 [PERSON_NAME]"
click at [323, 525] on td "[PERSON_NAME]" at bounding box center [332, 517] width 75 height 54
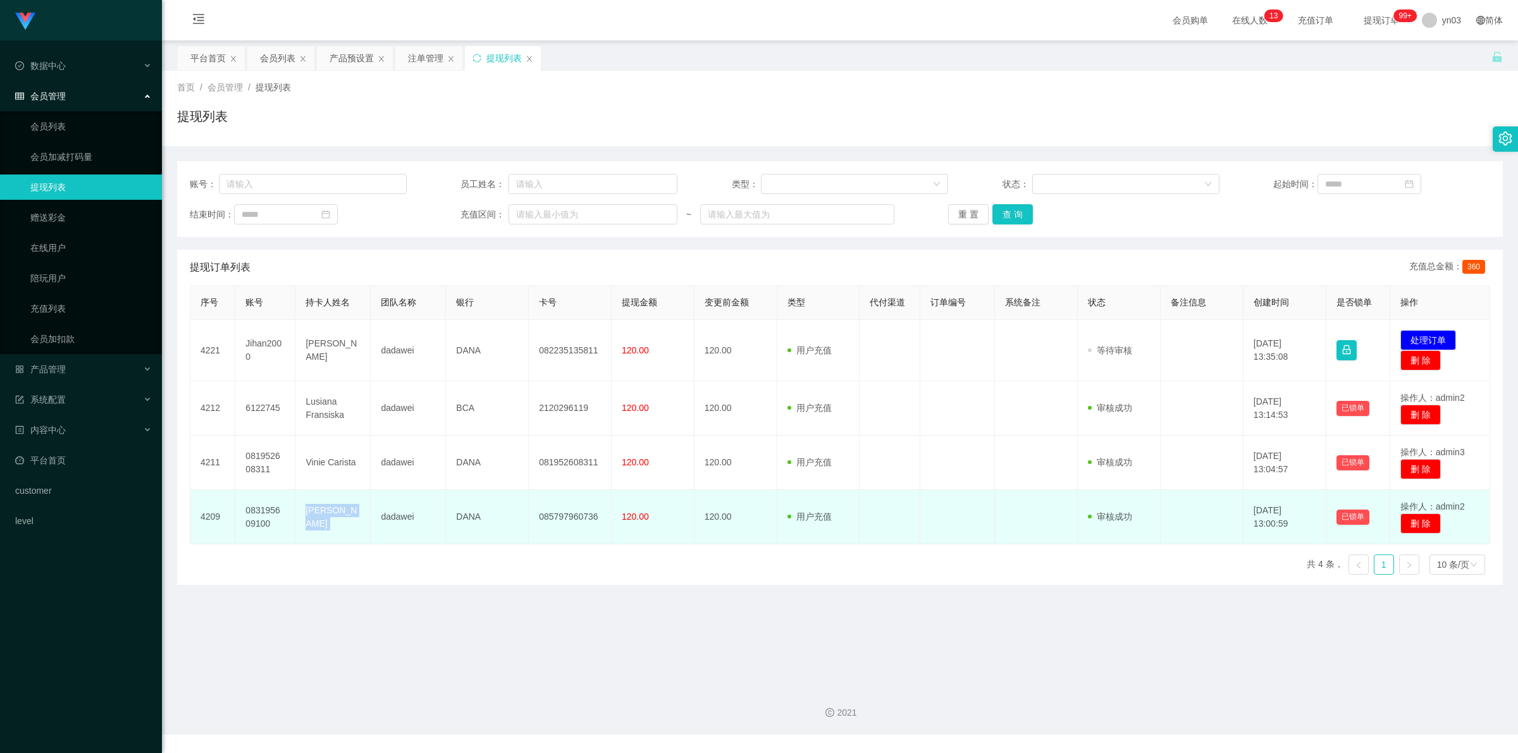
click at [323, 525] on td "[PERSON_NAME]" at bounding box center [332, 517] width 75 height 54
